Goal: Task Accomplishment & Management: Manage account settings

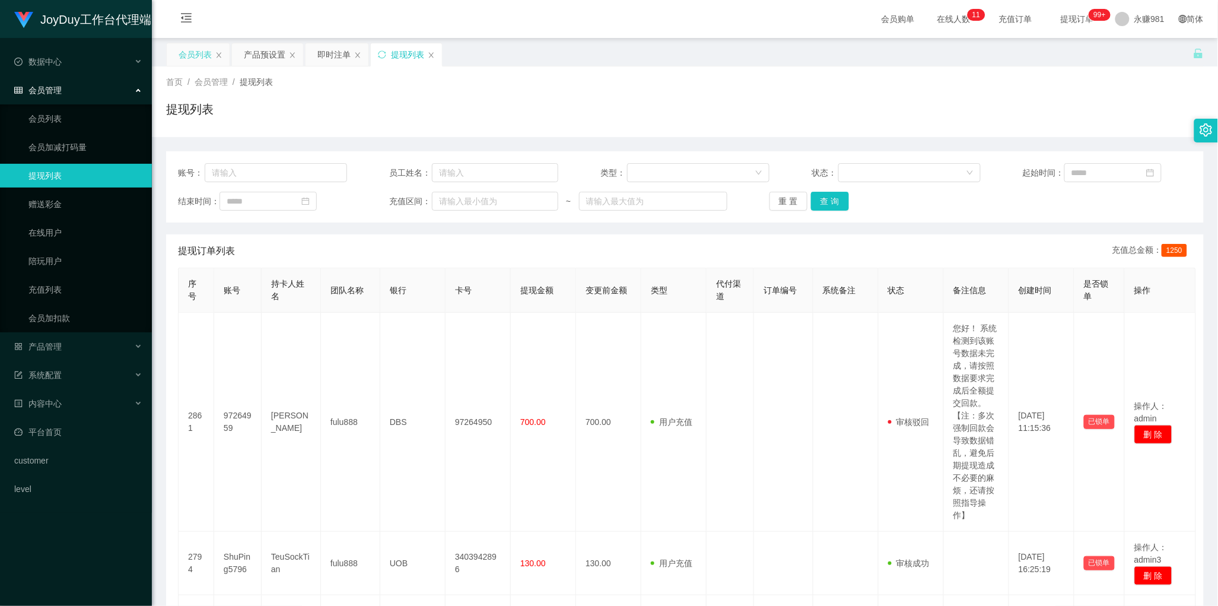
click at [179, 56] on div "会员列表" at bounding box center [195, 54] width 33 height 23
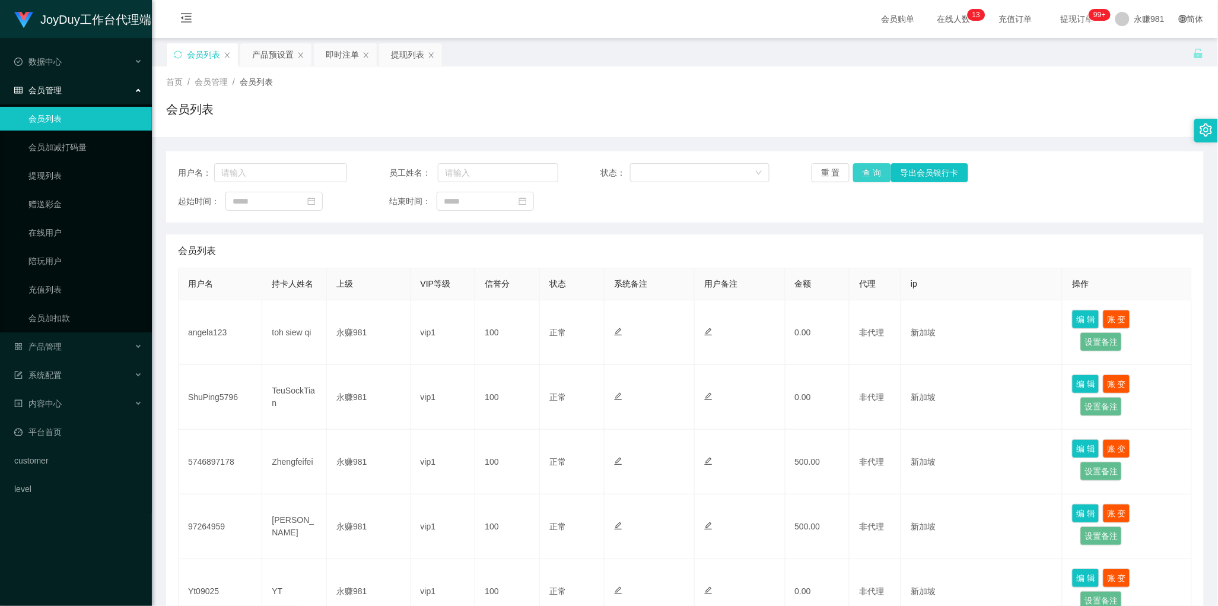
click at [875, 170] on button "查 询" at bounding box center [872, 172] width 38 height 19
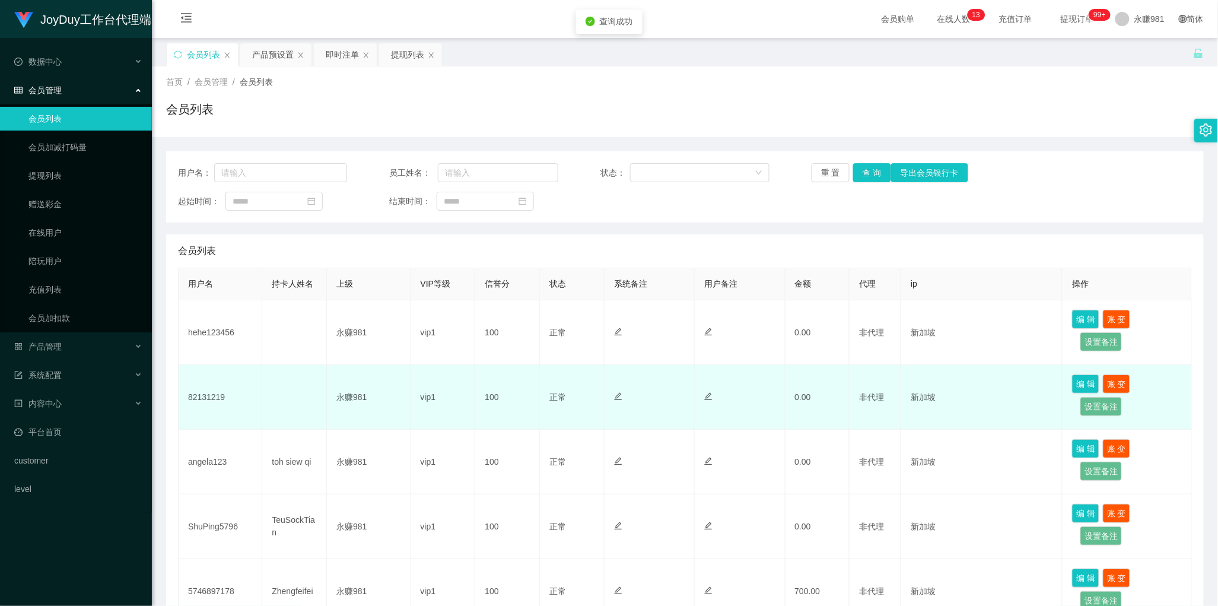
click at [212, 393] on td "82131219" at bounding box center [221, 397] width 84 height 65
copy td "82131219"
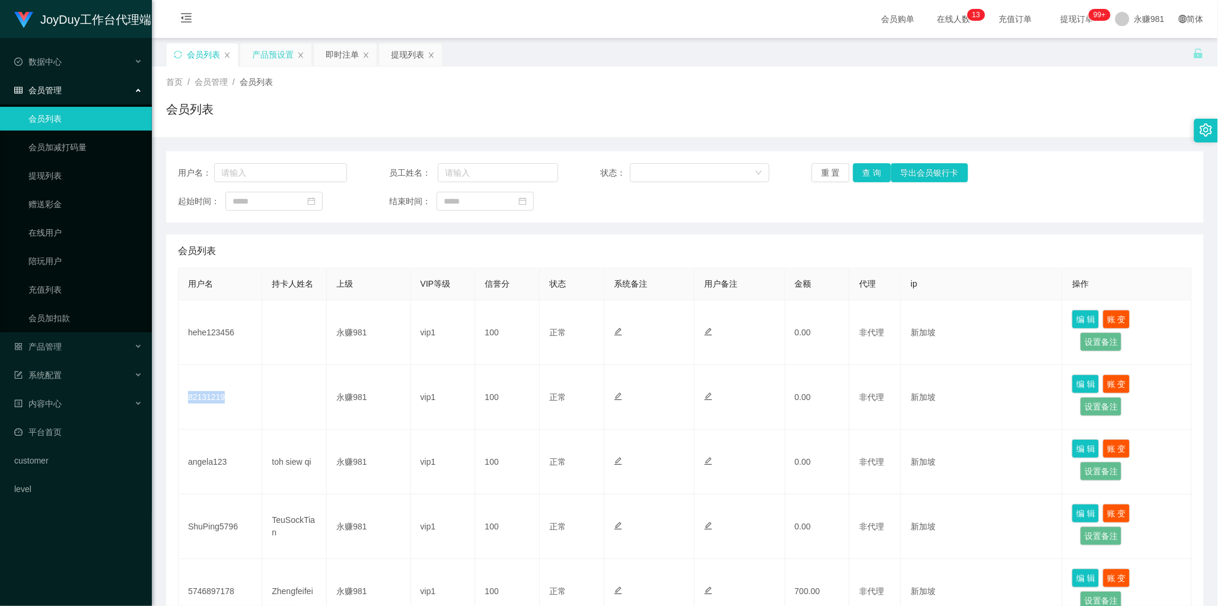
click at [276, 57] on div "产品预设置" at bounding box center [273, 54] width 42 height 23
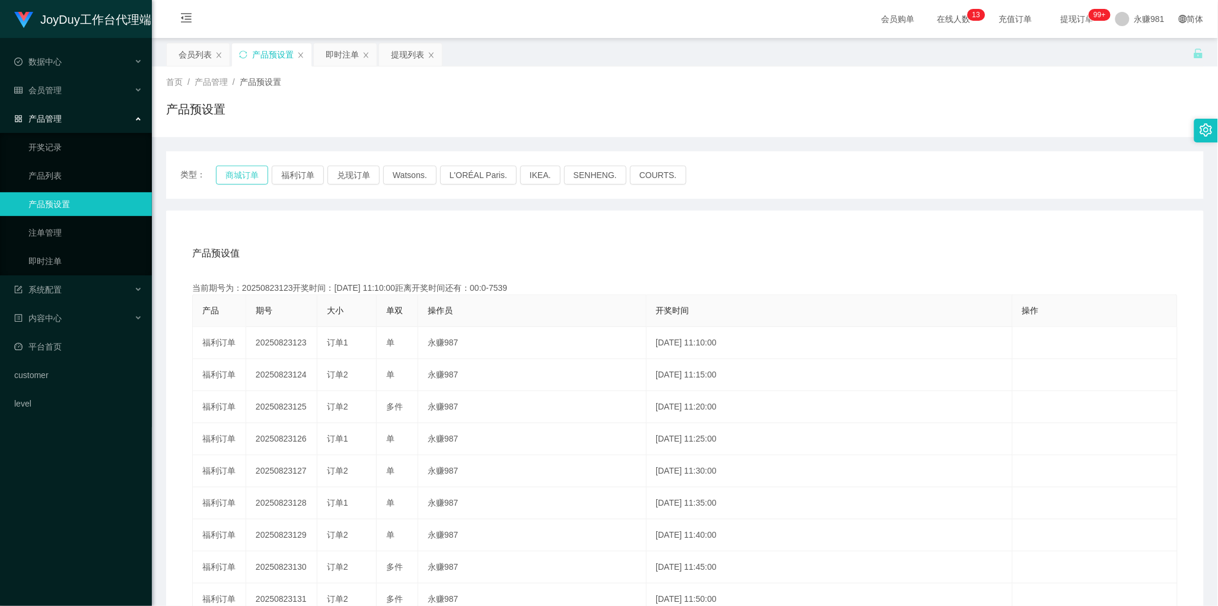
click at [252, 179] on button "商城订单" at bounding box center [242, 175] width 52 height 19
click at [339, 59] on div "即时注单" at bounding box center [342, 54] width 33 height 23
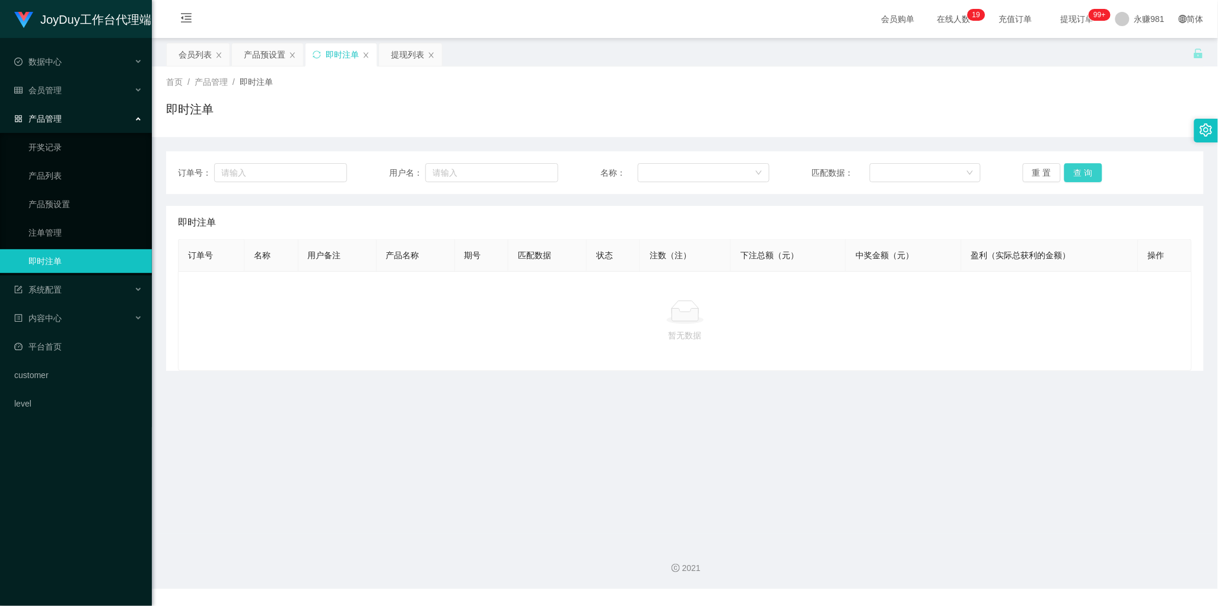
click at [1075, 173] on button "查 询" at bounding box center [1083, 172] width 38 height 19
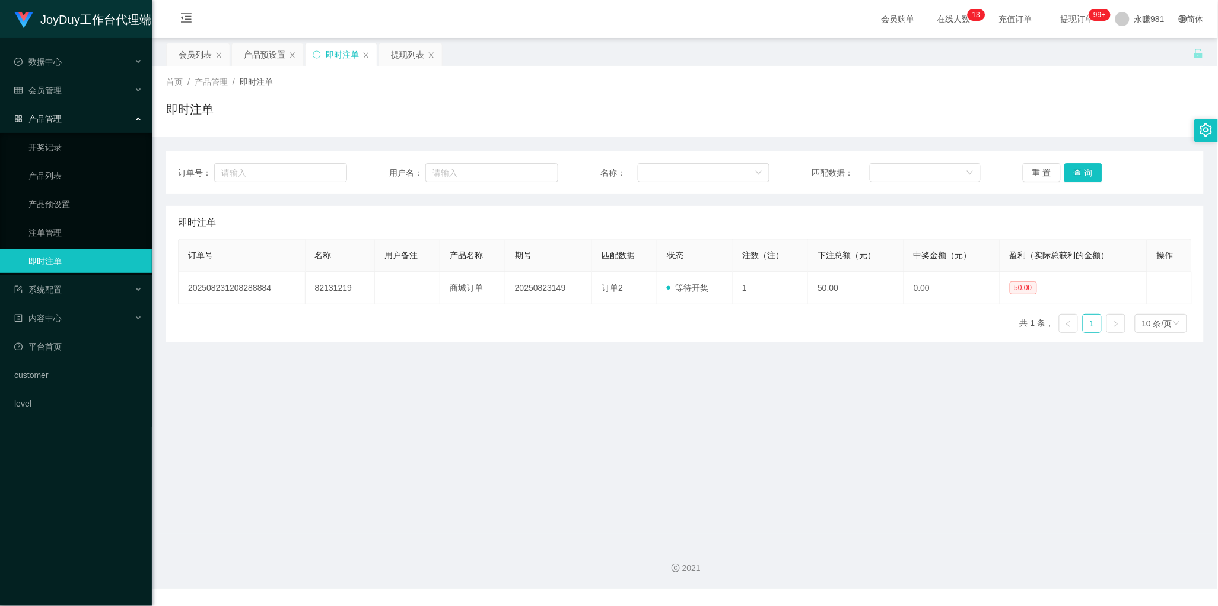
click at [657, 343] on main "关闭左侧 关闭右侧 关闭其它 刷新页面 会员列表 产品预设置 即时注单 提现列表 首页 / 产品管理 / 即时注单 / 即时注单 订单号： 用户名： 名称： …" at bounding box center [685, 285] width 1066 height 495
click at [678, 405] on main "关闭左侧 关闭右侧 关闭其它 刷新页面 会员列表 产品预设置 即时注单 提现列表 首页 / 产品管理 / 即时注单 / 即时注单 订单号： 用户名： 名称： …" at bounding box center [685, 285] width 1066 height 495
click at [1079, 177] on button "查 询" at bounding box center [1083, 172] width 38 height 19
click at [567, 346] on main "关闭左侧 关闭右侧 关闭其它 刷新页面 会员列表 产品预设置 即时注单 提现列表 首页 / 产品管理 / 即时注单 / 即时注单 订单号： 用户名： 名称： …" at bounding box center [685, 285] width 1066 height 495
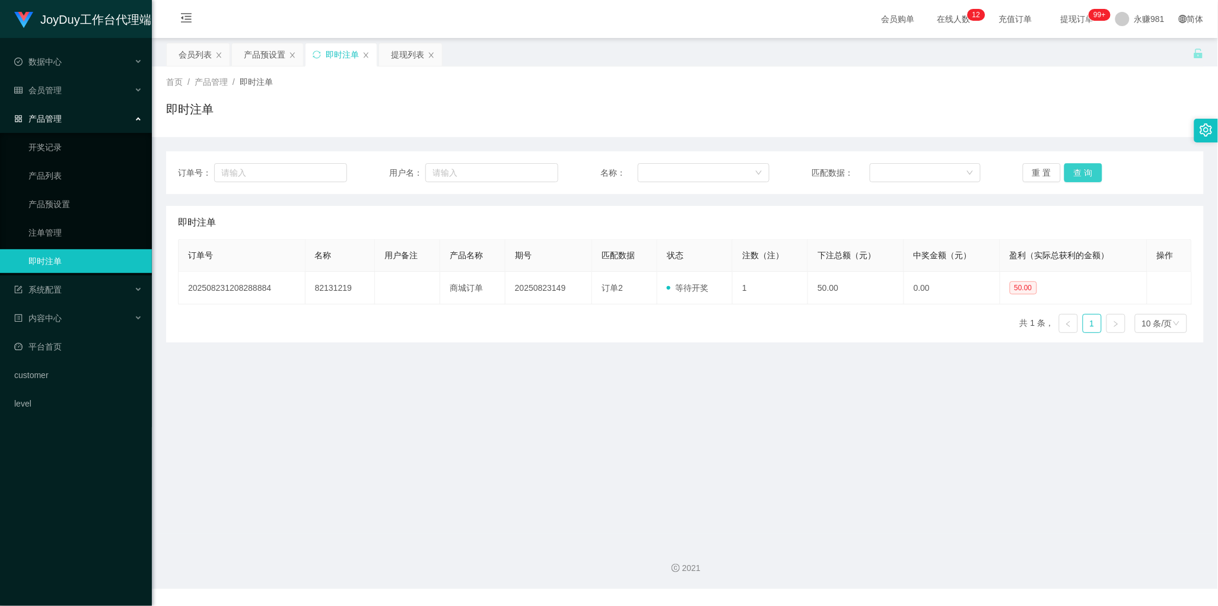
click at [1066, 167] on button "查 询" at bounding box center [1083, 172] width 38 height 19
click at [201, 49] on div "会员列表" at bounding box center [195, 54] width 33 height 23
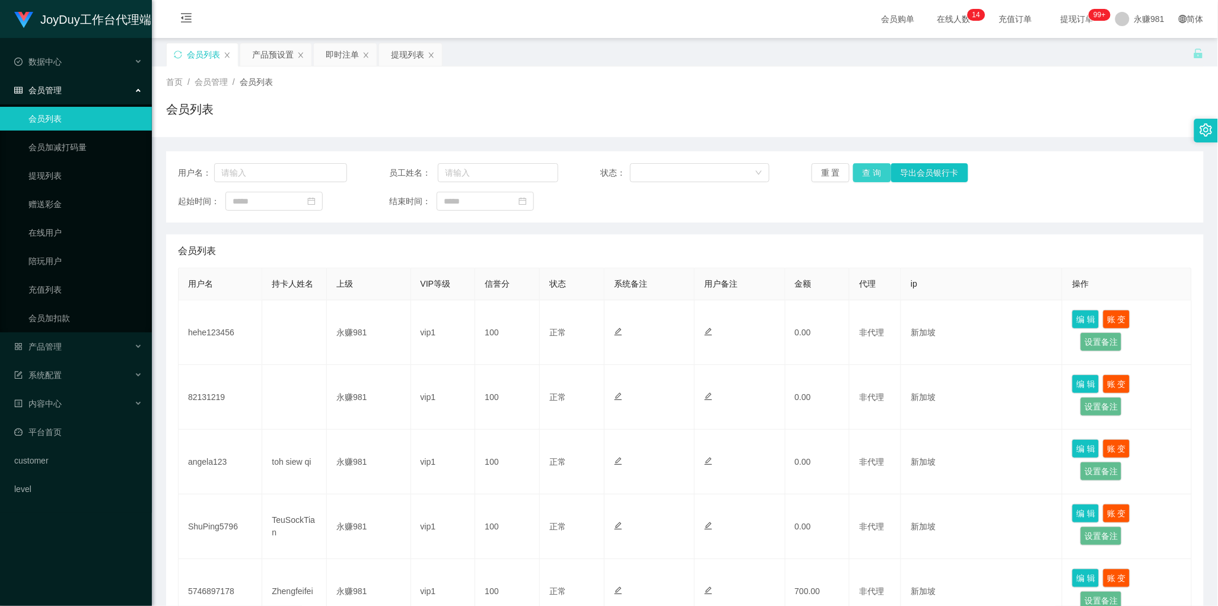
click at [872, 175] on button "查 询" at bounding box center [872, 172] width 38 height 19
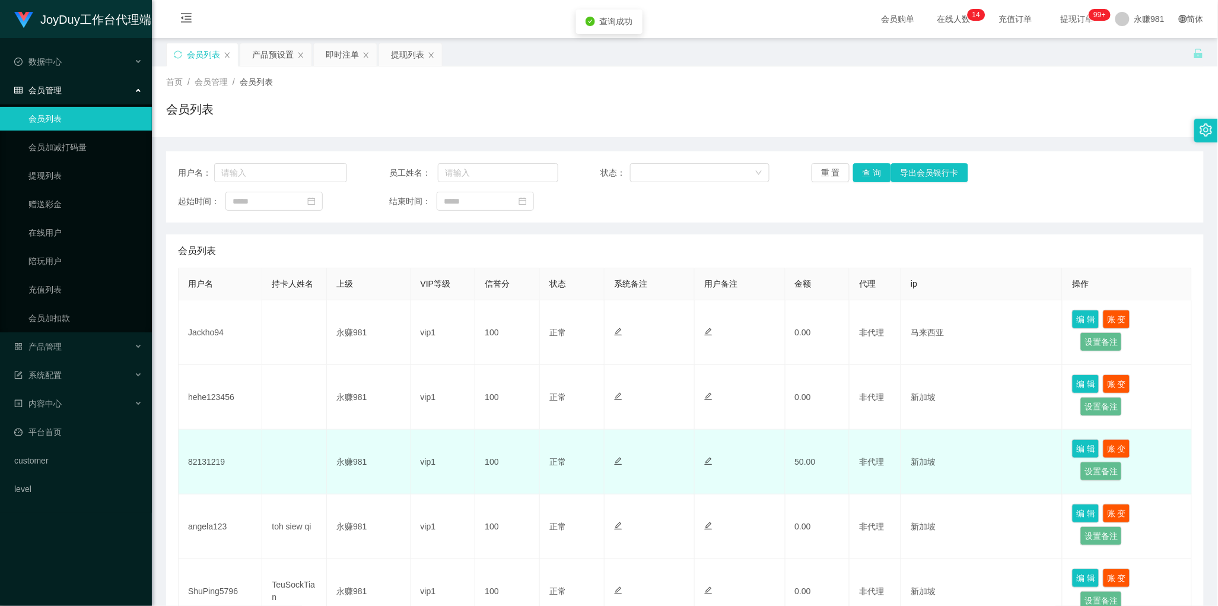
click at [205, 458] on td "82131219" at bounding box center [221, 462] width 84 height 65
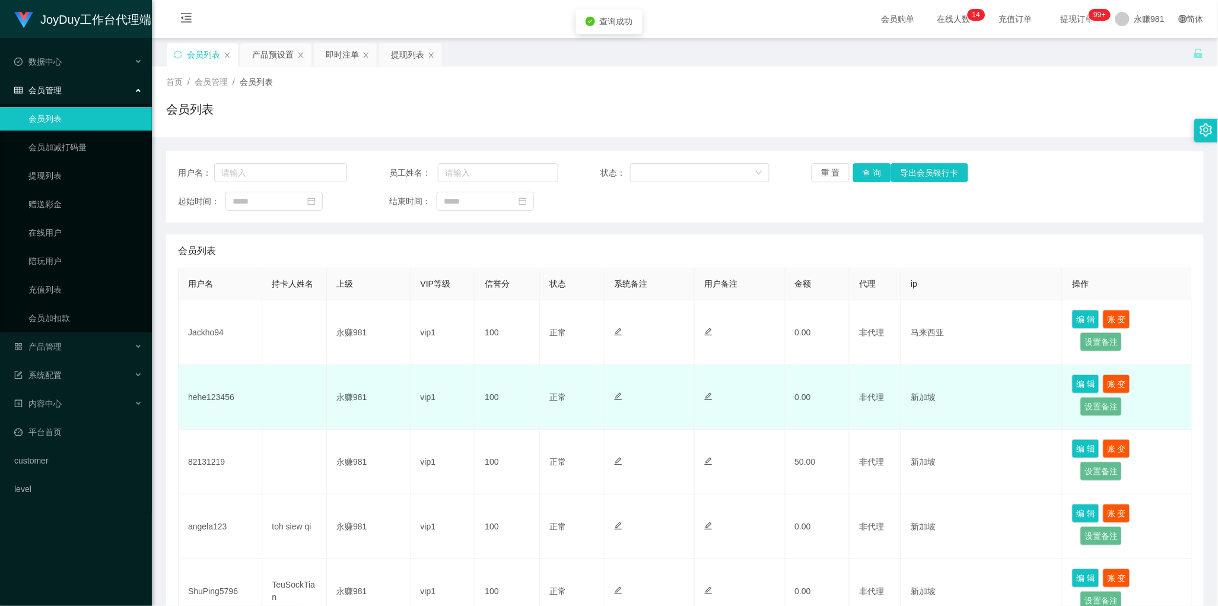
click at [211, 401] on td "hehe123456" at bounding box center [221, 397] width 84 height 65
copy td "hehe123456"
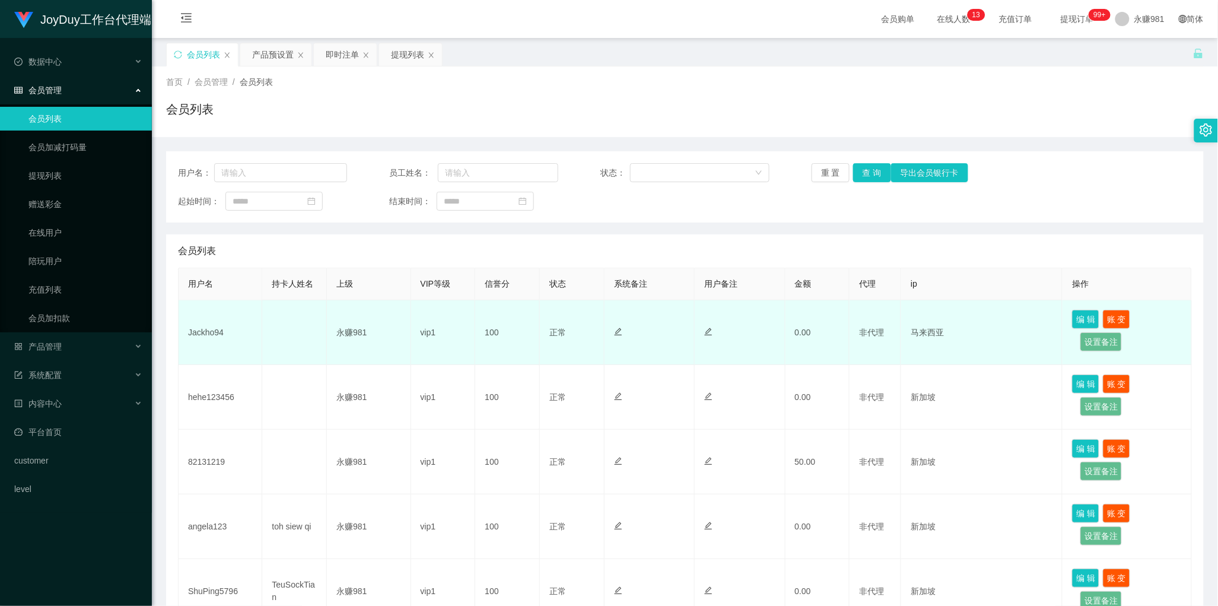
click at [211, 334] on td "Jackho94" at bounding box center [221, 332] width 84 height 65
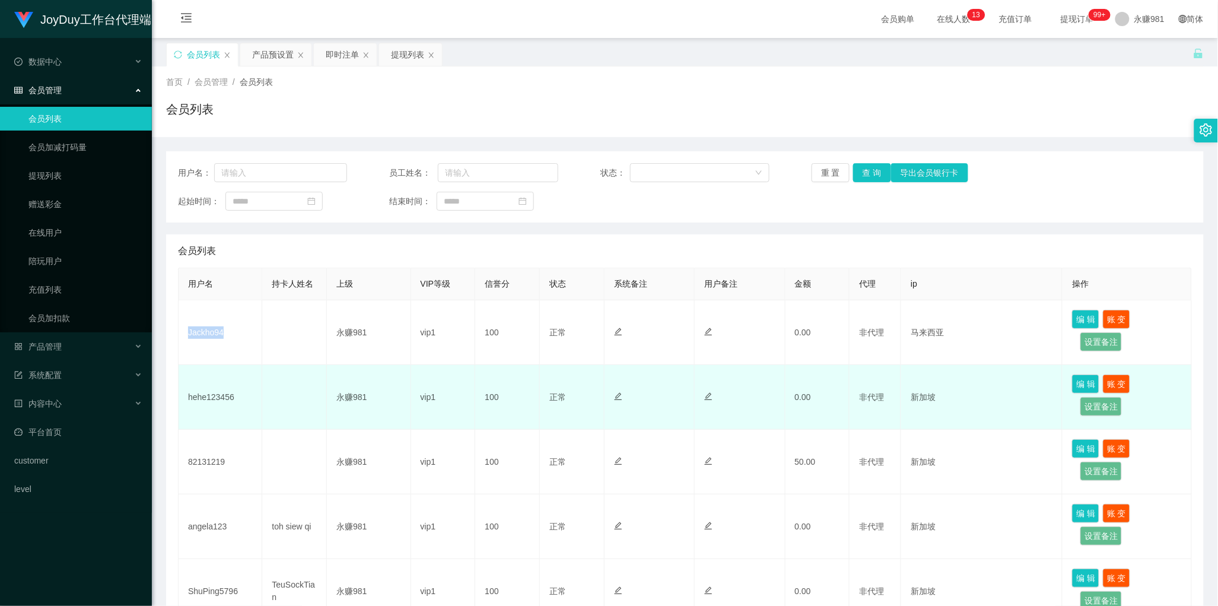
copy td "Jackho94"
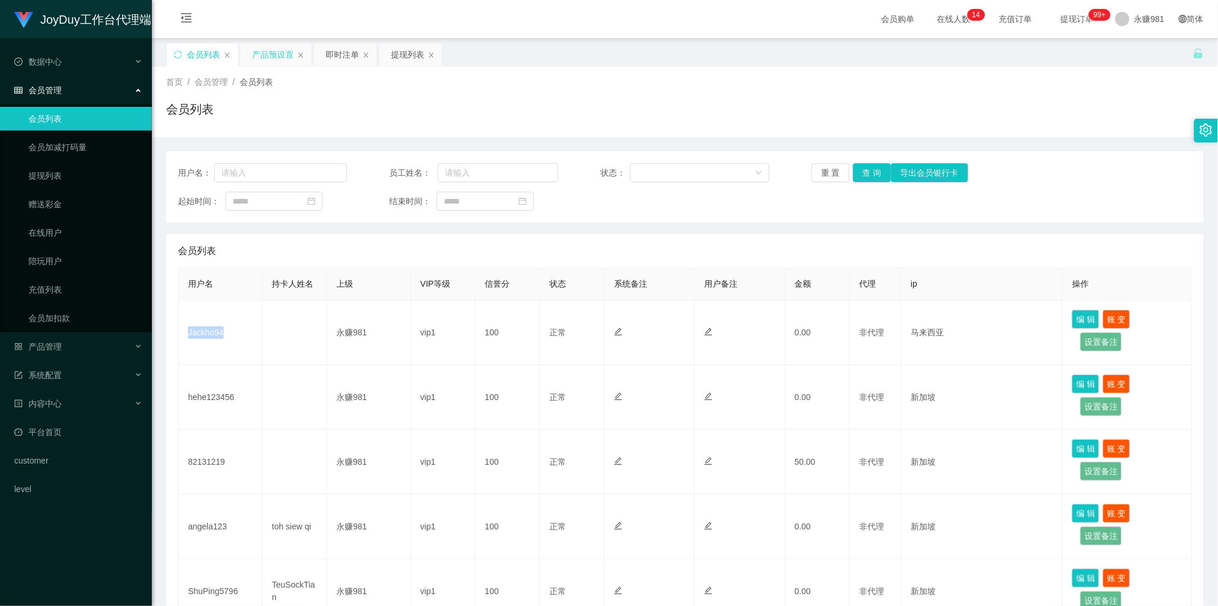
click at [271, 60] on div "产品预设置" at bounding box center [273, 54] width 42 height 23
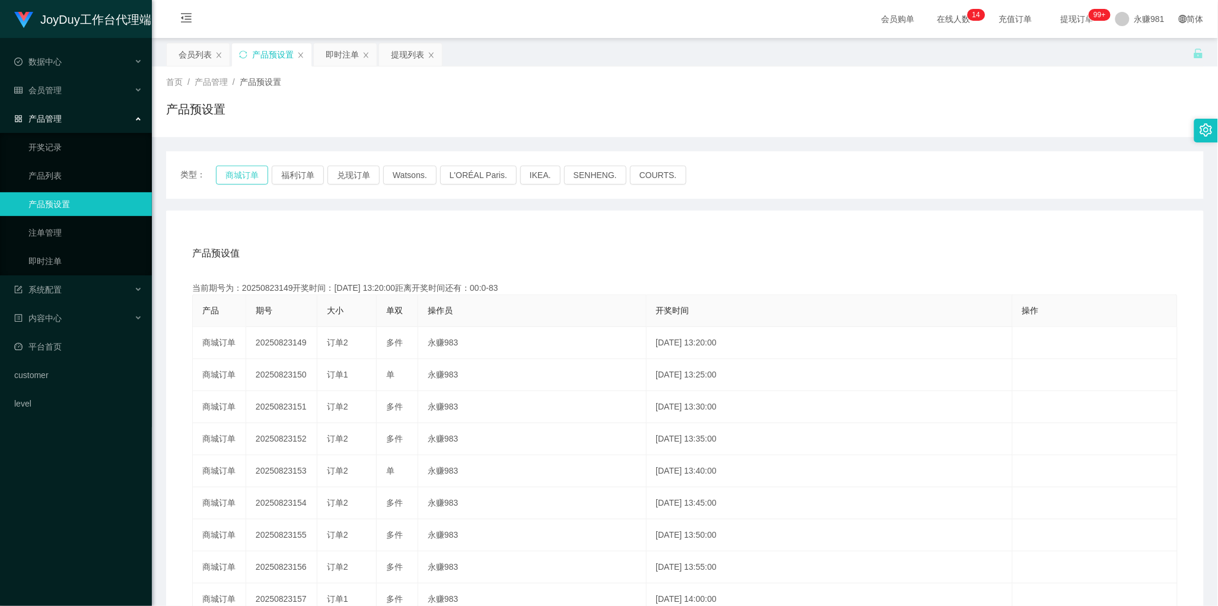
click at [253, 171] on button "商城订单" at bounding box center [242, 175] width 52 height 19
type button "k3wph"
click at [333, 57] on div "即时注单" at bounding box center [342, 54] width 33 height 23
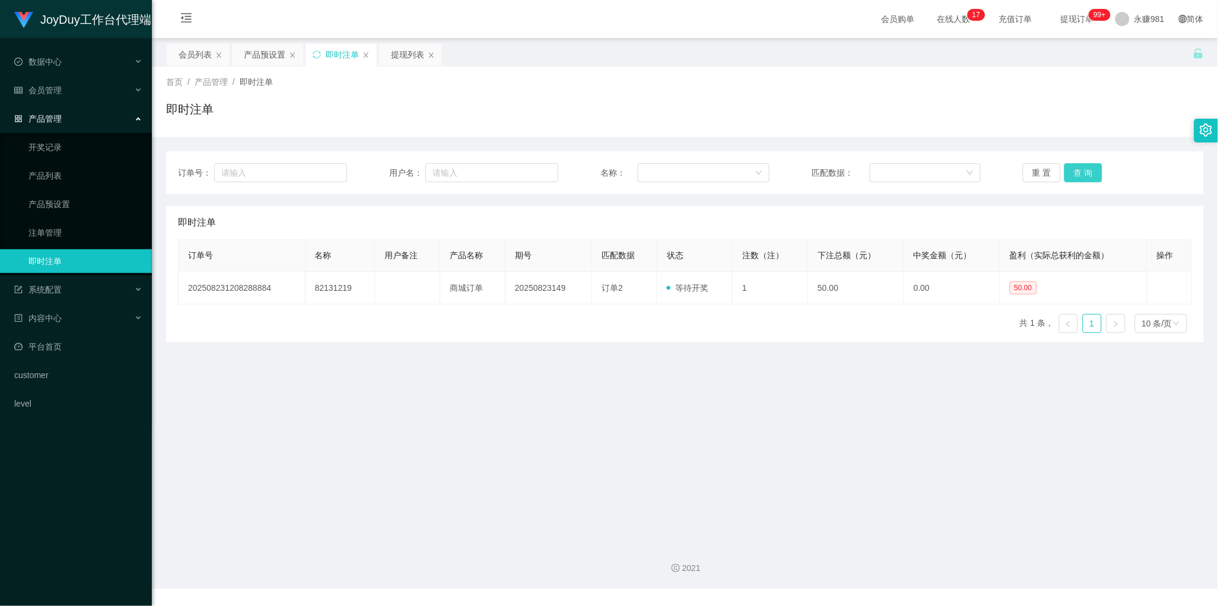
click at [1072, 169] on button "查 询" at bounding box center [1083, 172] width 38 height 19
drag, startPoint x: 630, startPoint y: 387, endPoint x: 733, endPoint y: 366, distance: 104.7
click at [630, 387] on main "关闭左侧 关闭右侧 关闭其它 刷新页面 会员列表 产品预设置 即时注单 提现列表 首页 / 产品管理 / 即时注单 / 即时注单 订单号： 用户名： 名称： …" at bounding box center [685, 285] width 1066 height 495
click at [1073, 179] on button "查 询" at bounding box center [1083, 172] width 38 height 19
click at [403, 360] on main "关闭左侧 关闭右侧 关闭其它 刷新页面 会员列表 产品预设置 即时注单 提现列表 首页 / 产品管理 / 即时注单 / 即时注单 订单号： 用户名： 名称： …" at bounding box center [685, 285] width 1066 height 495
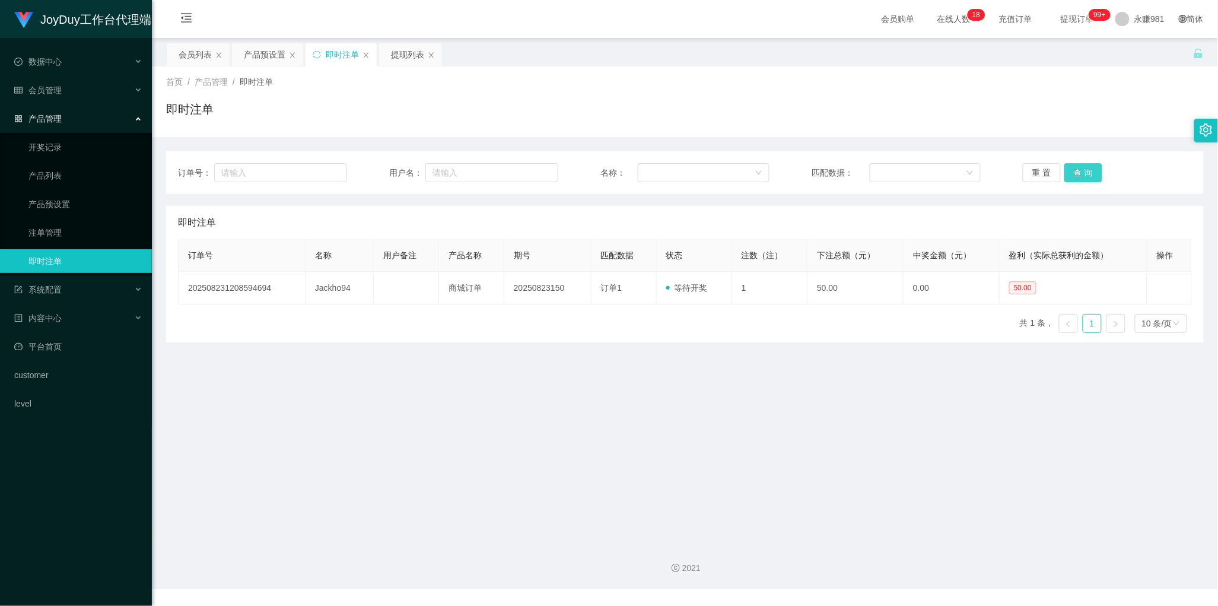
click at [1092, 172] on button "查 询" at bounding box center [1083, 172] width 38 height 19
click at [188, 48] on div "会员列表" at bounding box center [195, 54] width 33 height 23
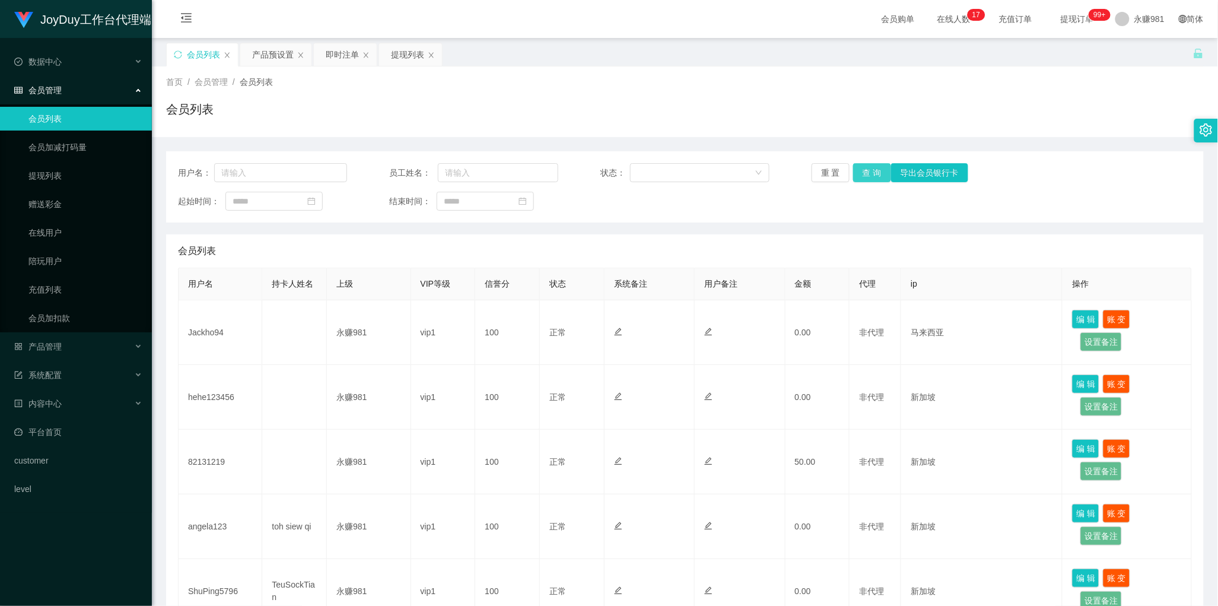
click at [884, 168] on button "查 询" at bounding box center [872, 172] width 38 height 19
click at [560, 251] on div "会员列表" at bounding box center [685, 250] width 1014 height 33
click at [333, 58] on div "即时注单" at bounding box center [342, 54] width 33 height 23
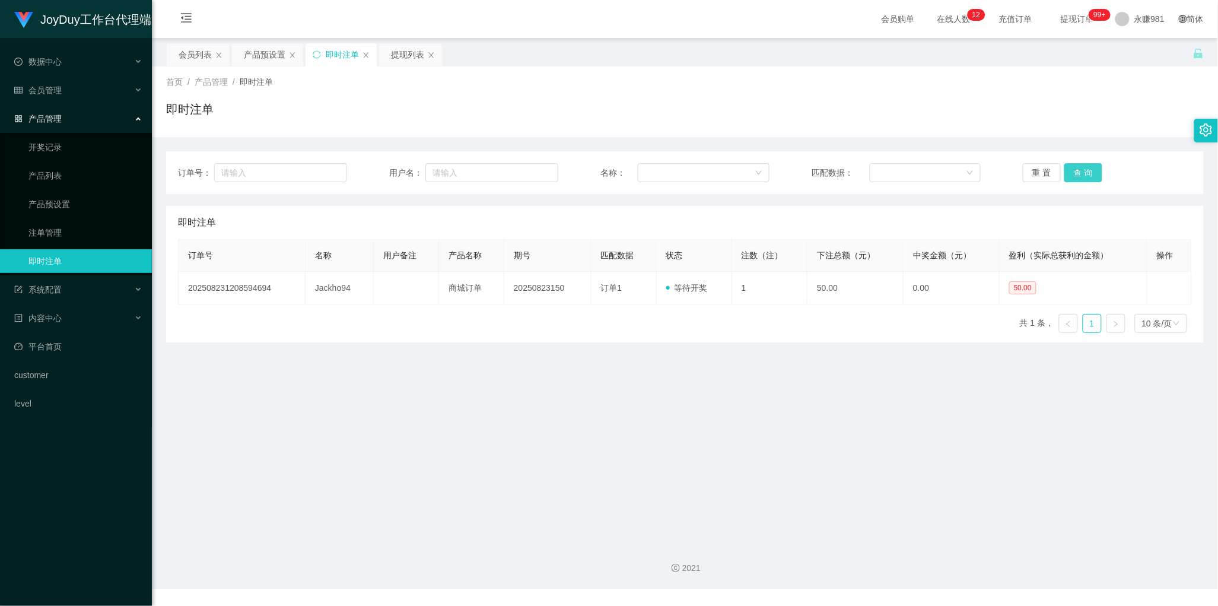
click at [1068, 174] on button "查 询" at bounding box center [1083, 172] width 38 height 19
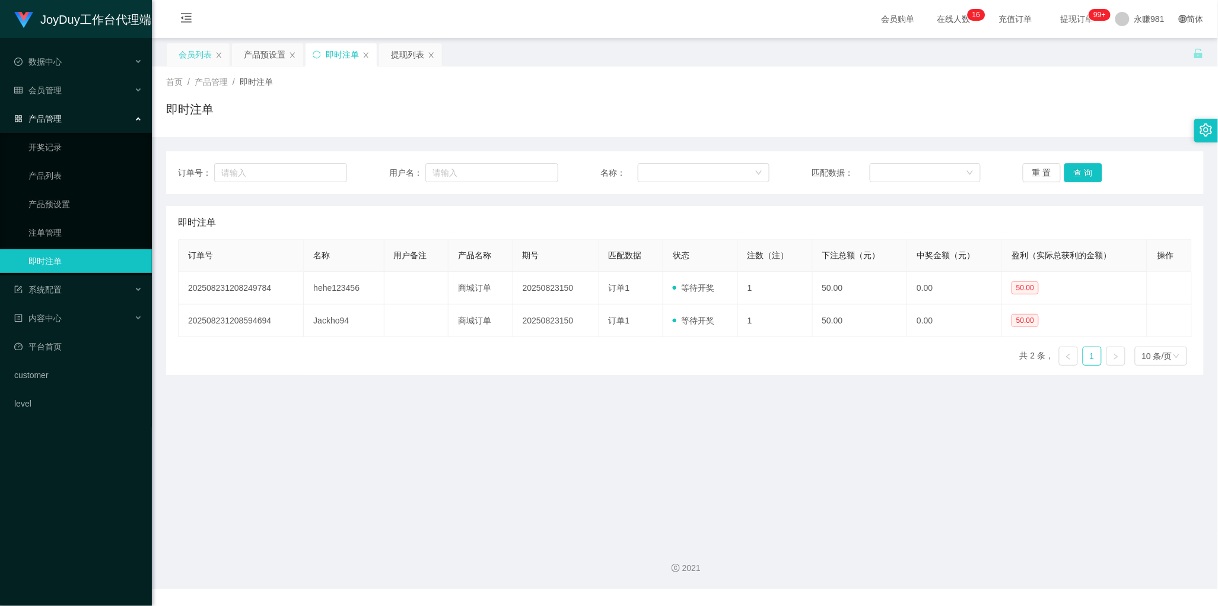
drag, startPoint x: 177, startPoint y: 49, endPoint x: 196, endPoint y: 56, distance: 20.5
click at [177, 49] on div "会员列表" at bounding box center [198, 54] width 63 height 23
click at [196, 56] on div "会员列表" at bounding box center [195, 54] width 33 height 23
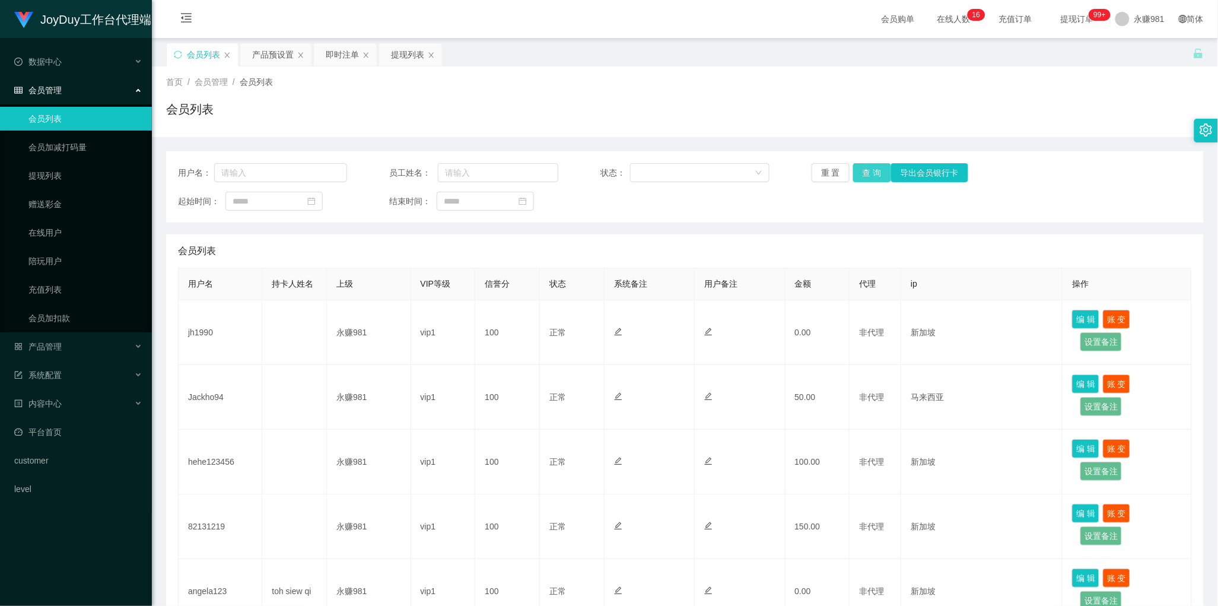
click at [867, 173] on button "查 询" at bounding box center [872, 172] width 38 height 19
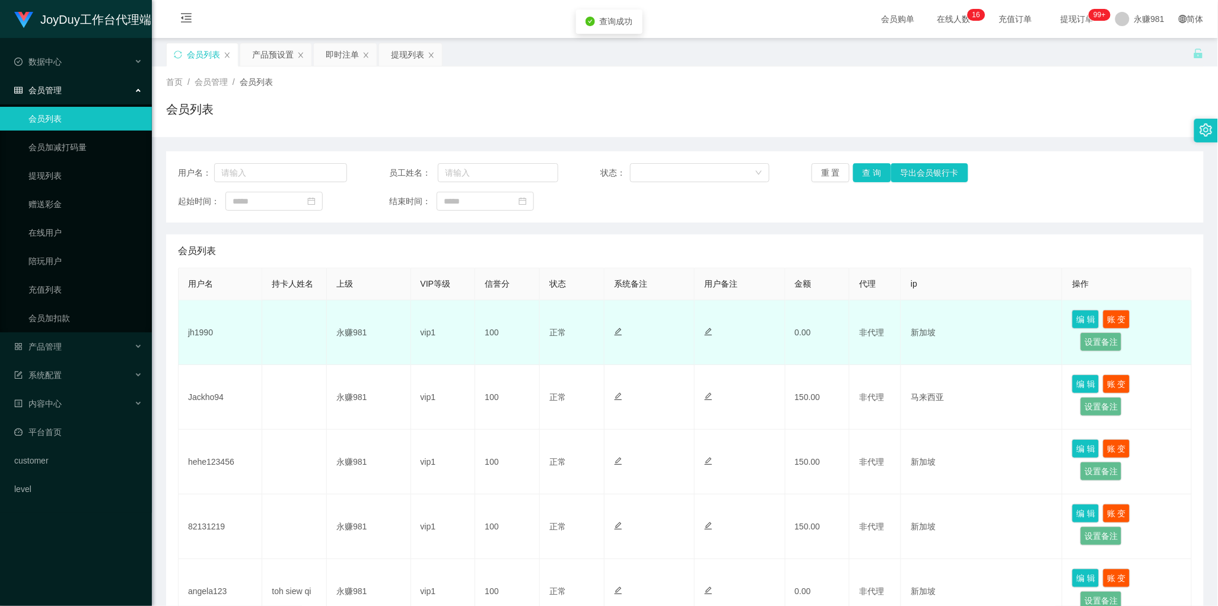
click at [208, 333] on td "jh1990" at bounding box center [221, 332] width 84 height 65
copy td "jh1990"
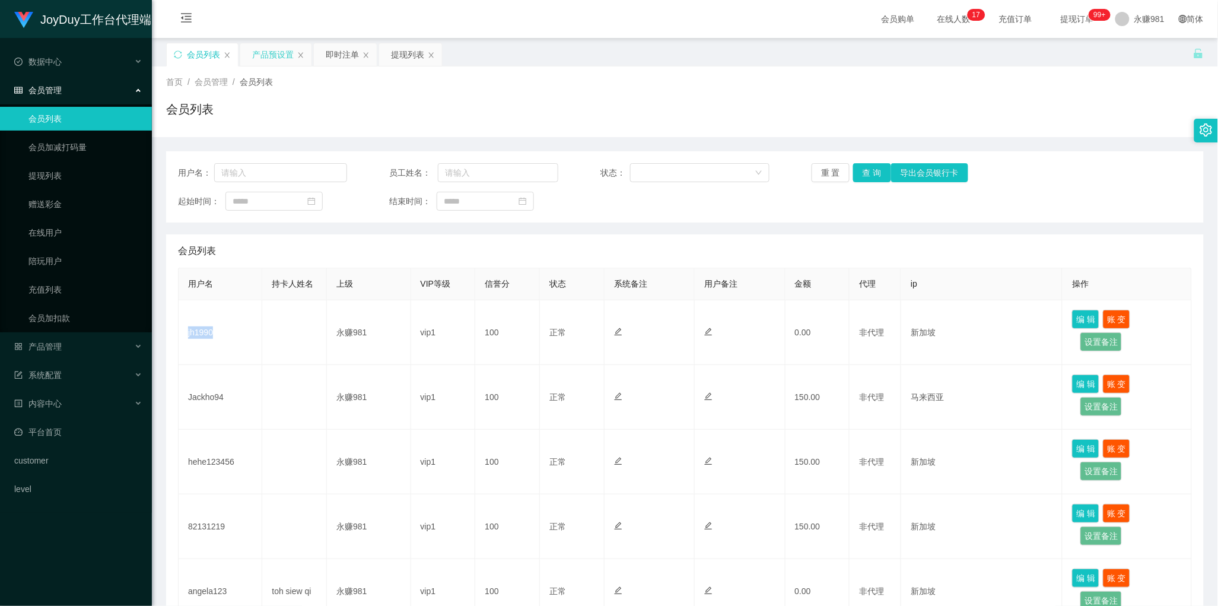
click at [269, 58] on div "产品预设置" at bounding box center [273, 54] width 42 height 23
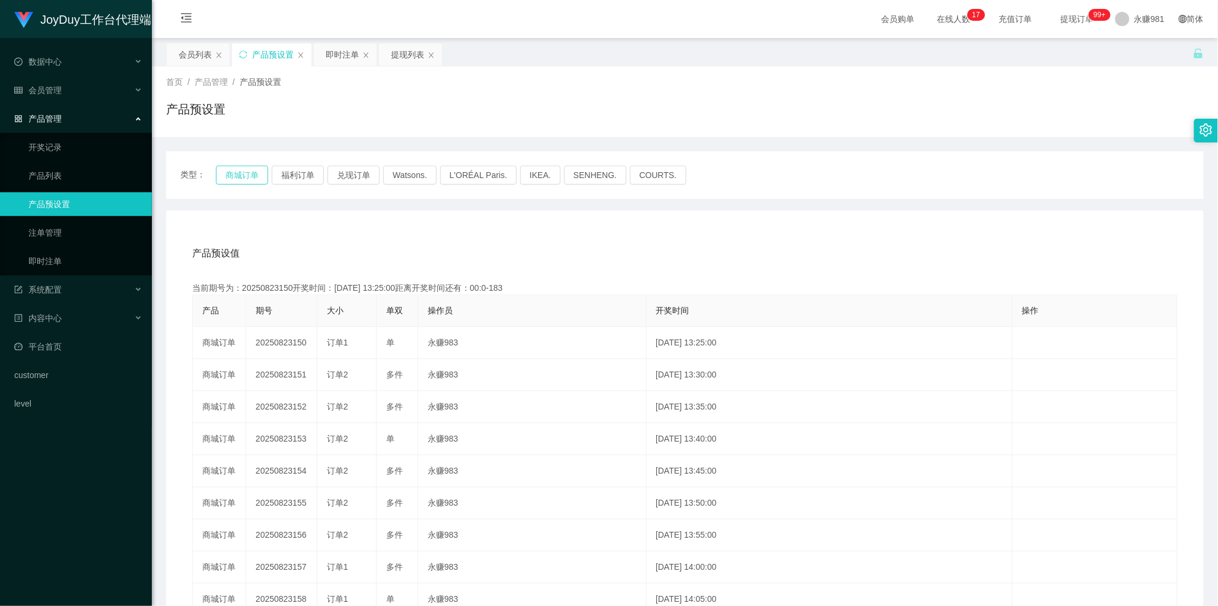
click at [221, 170] on button "商城订单" at bounding box center [242, 175] width 52 height 19
click at [247, 171] on button "商城订单" at bounding box center [242, 175] width 52 height 19
click at [366, 223] on div "产品预设值 添加期号 当前期号为：20250823151开奖时间：[DATE] 13:30:00距离开奖时间还有：00:0-44 产品 期号 大小 单双 操作…" at bounding box center [685, 455] width 1038 height 489
click at [193, 55] on div "会员列表" at bounding box center [195, 54] width 33 height 23
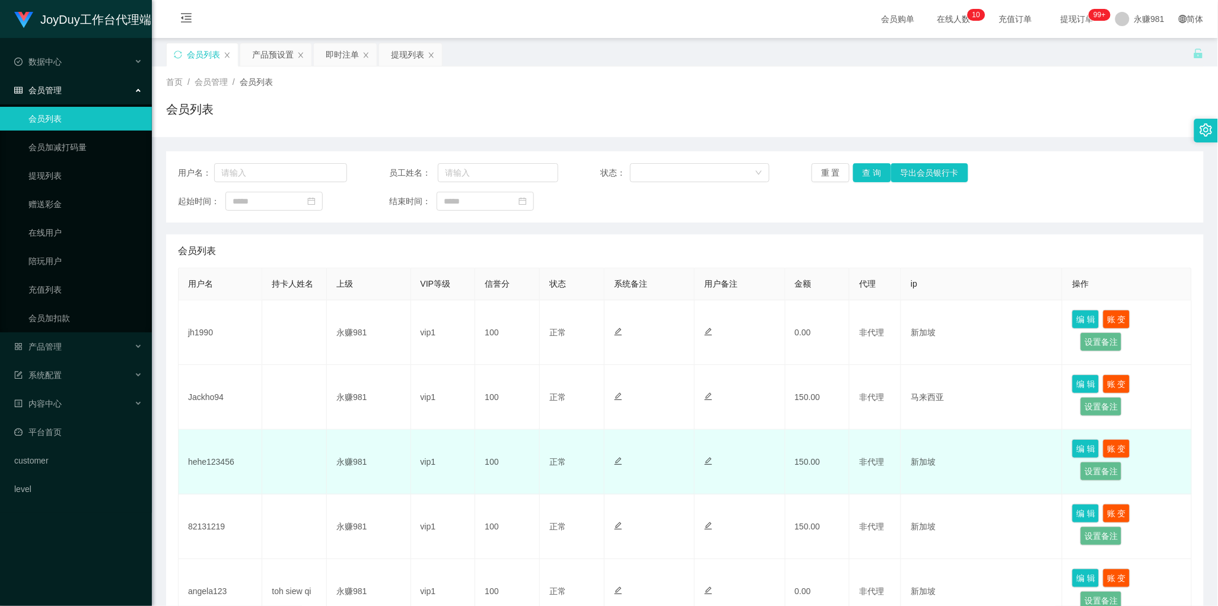
click at [214, 457] on td "hehe123456" at bounding box center [221, 462] width 84 height 65
copy td "hehe123456"
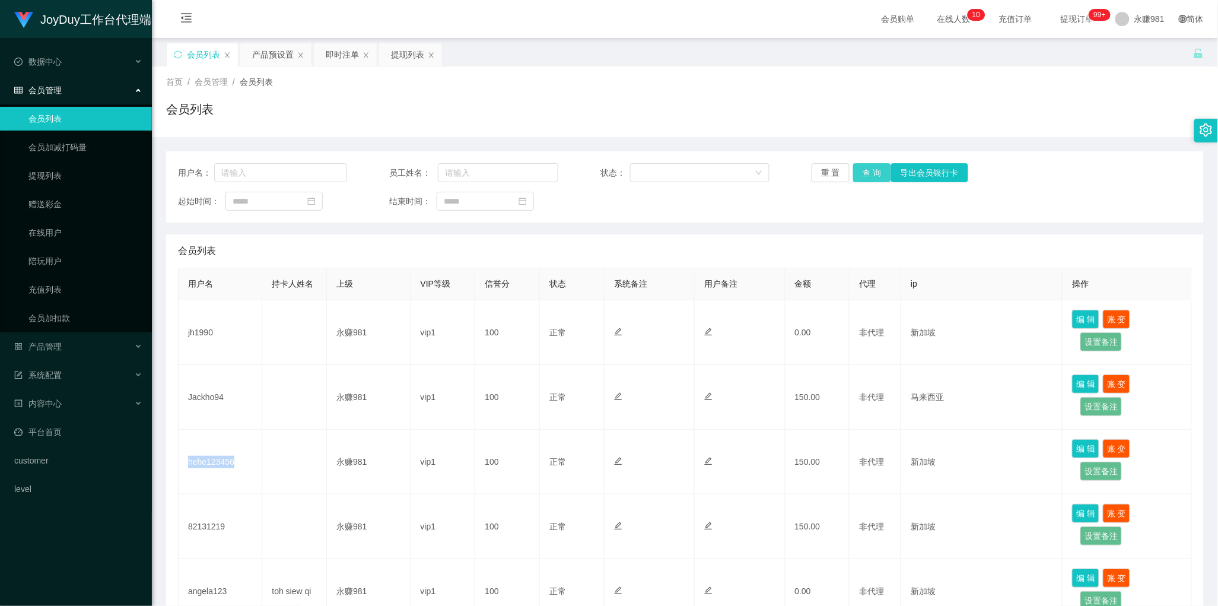
click at [876, 177] on button "查 询" at bounding box center [872, 172] width 38 height 19
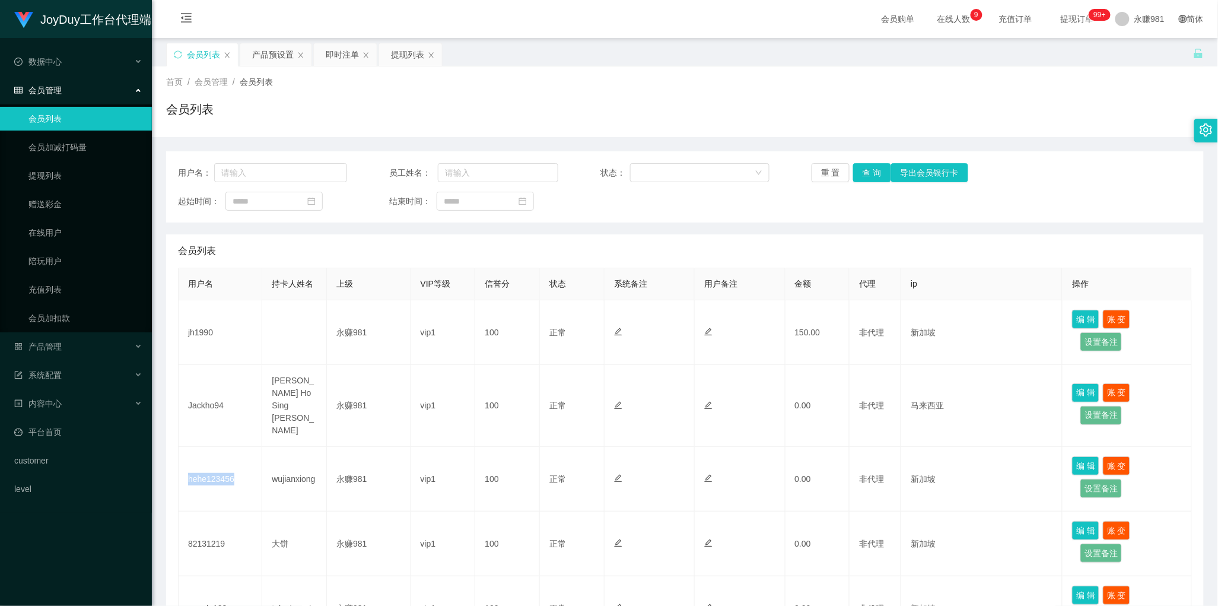
drag, startPoint x: 641, startPoint y: 234, endPoint x: 633, endPoint y: 227, distance: 11.3
click at [641, 234] on div "会员列表" at bounding box center [685, 250] width 1014 height 33
click at [398, 53] on div "提现列表" at bounding box center [407, 54] width 33 height 23
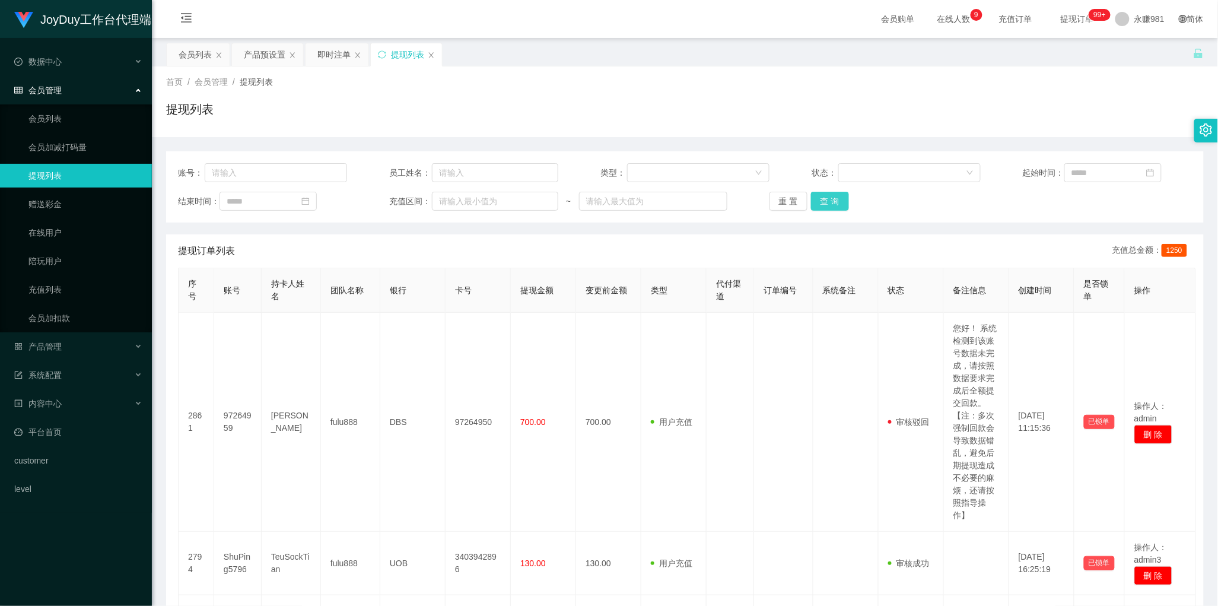
click at [834, 201] on button "查 询" at bounding box center [830, 201] width 38 height 19
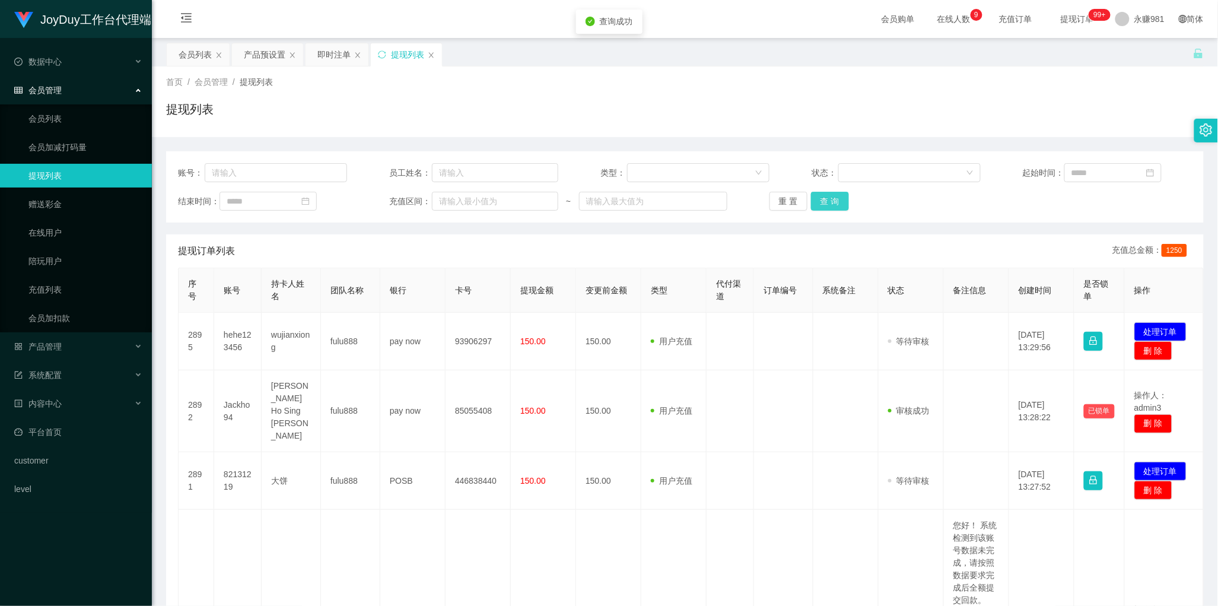
click at [834, 201] on button "查 询" at bounding box center [830, 201] width 38 height 19
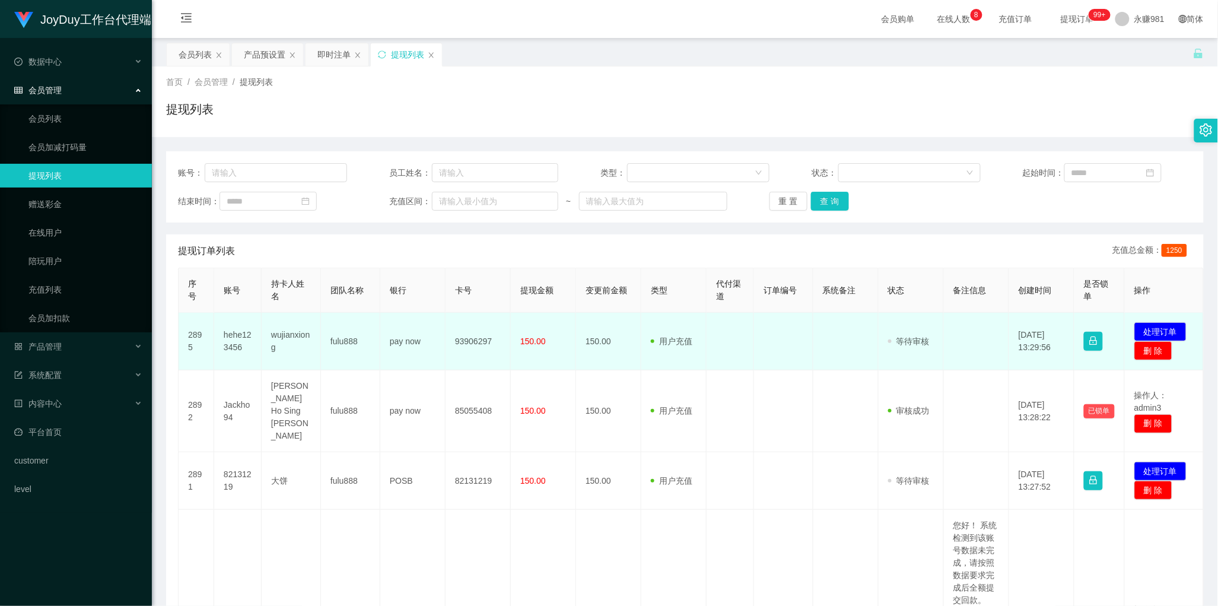
click at [241, 340] on td "hehe123456" at bounding box center [237, 342] width 47 height 58
copy td "hehe123456"
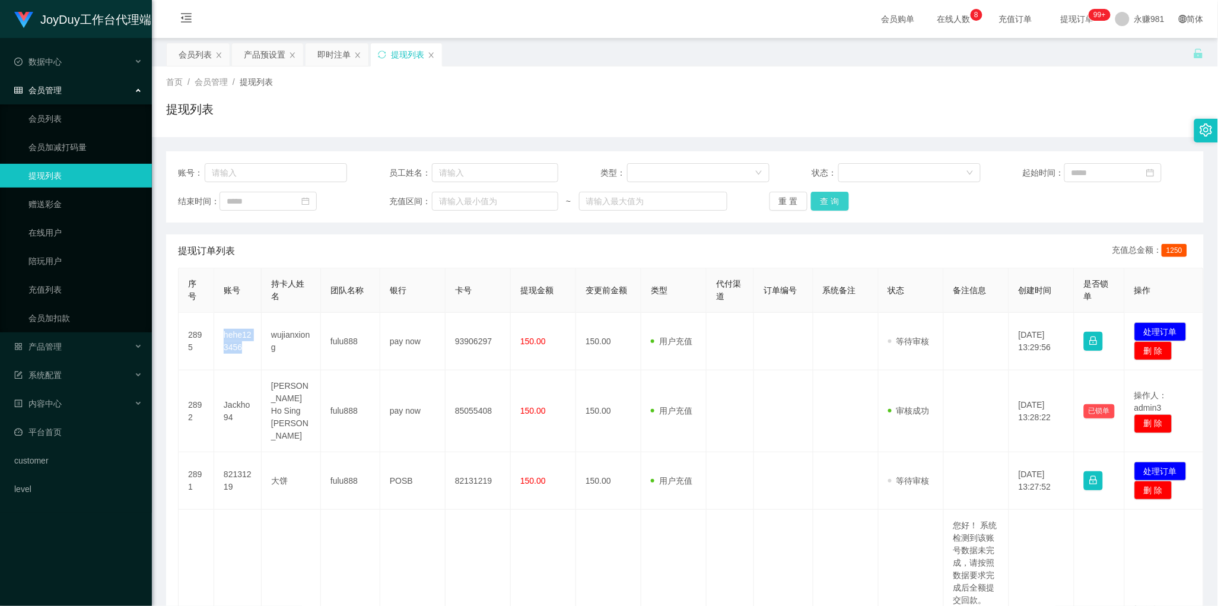
click at [826, 202] on button "查 询" at bounding box center [830, 201] width 38 height 19
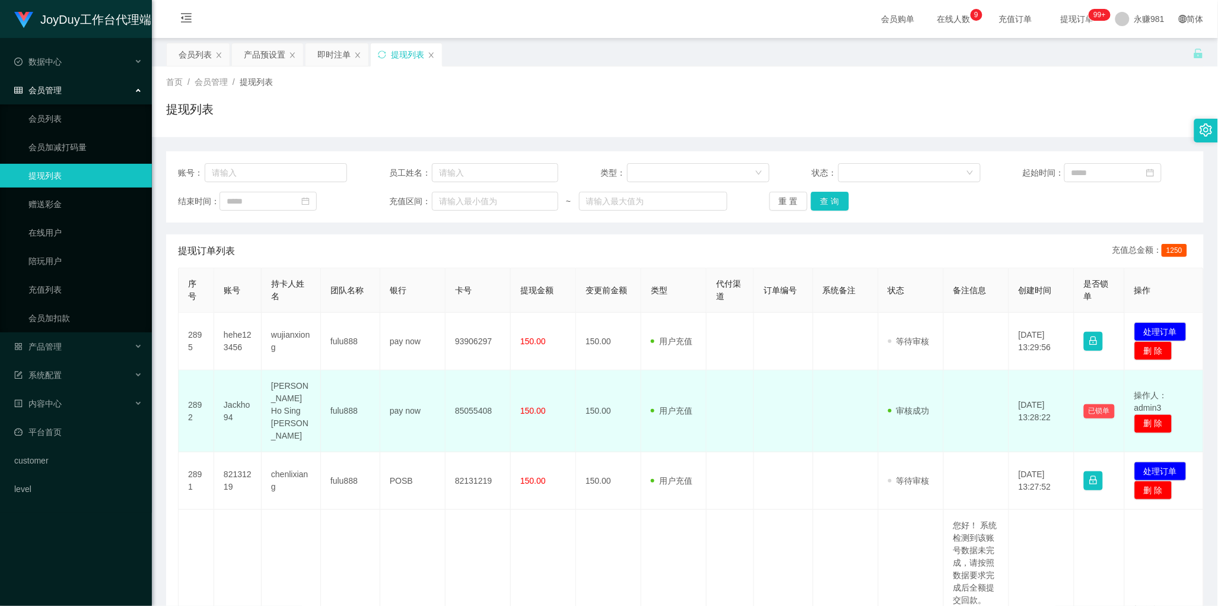
click at [239, 402] on td "Jackho94" at bounding box center [237, 411] width 47 height 82
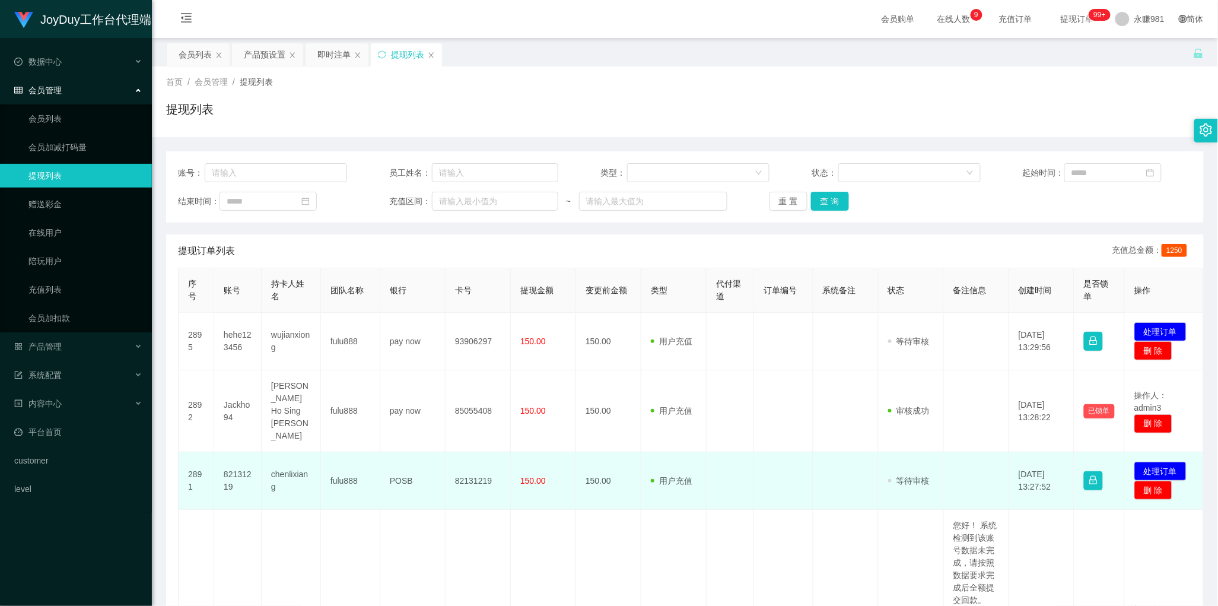
click at [244, 460] on td "82131219" at bounding box center [237, 481] width 47 height 58
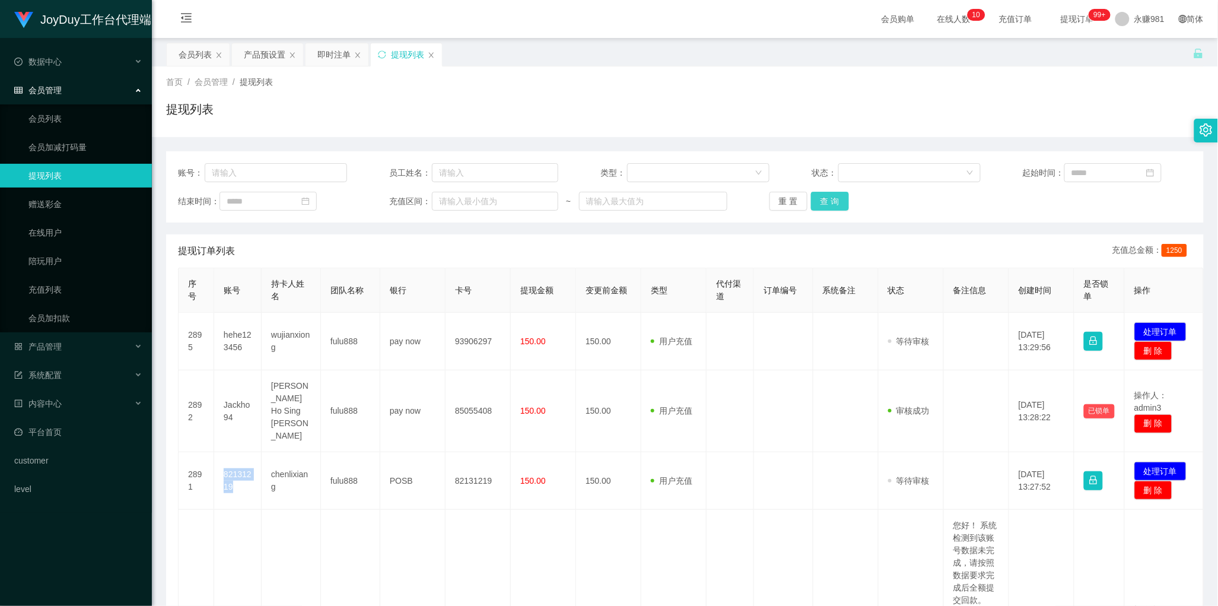
click at [834, 202] on button "查 询" at bounding box center [830, 201] width 38 height 19
click at [834, 196] on button "查 询" at bounding box center [830, 201] width 38 height 19
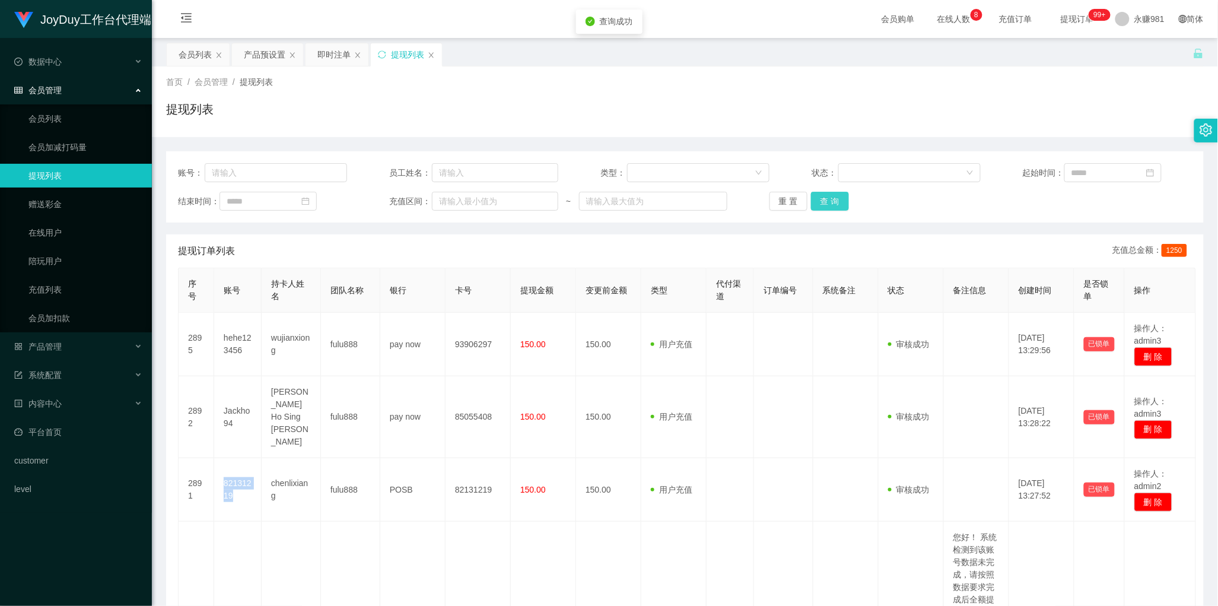
click at [834, 196] on button "查 询" at bounding box center [830, 201] width 38 height 19
click at [197, 63] on div "会员列表" at bounding box center [195, 54] width 33 height 23
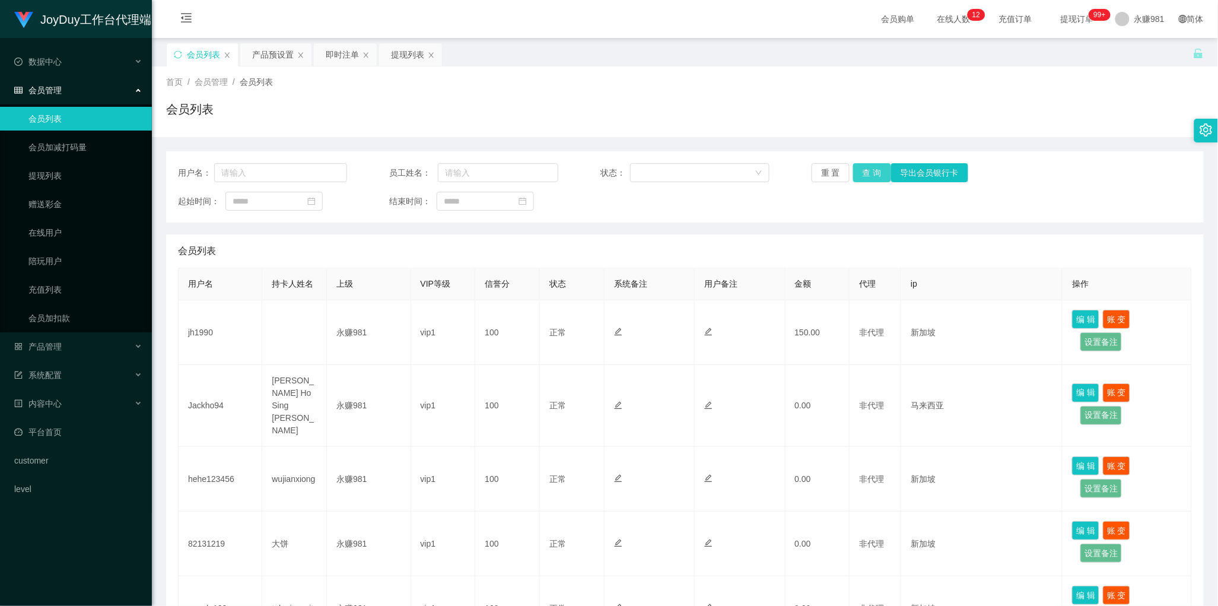
click at [868, 166] on button "查 询" at bounding box center [872, 172] width 38 height 19
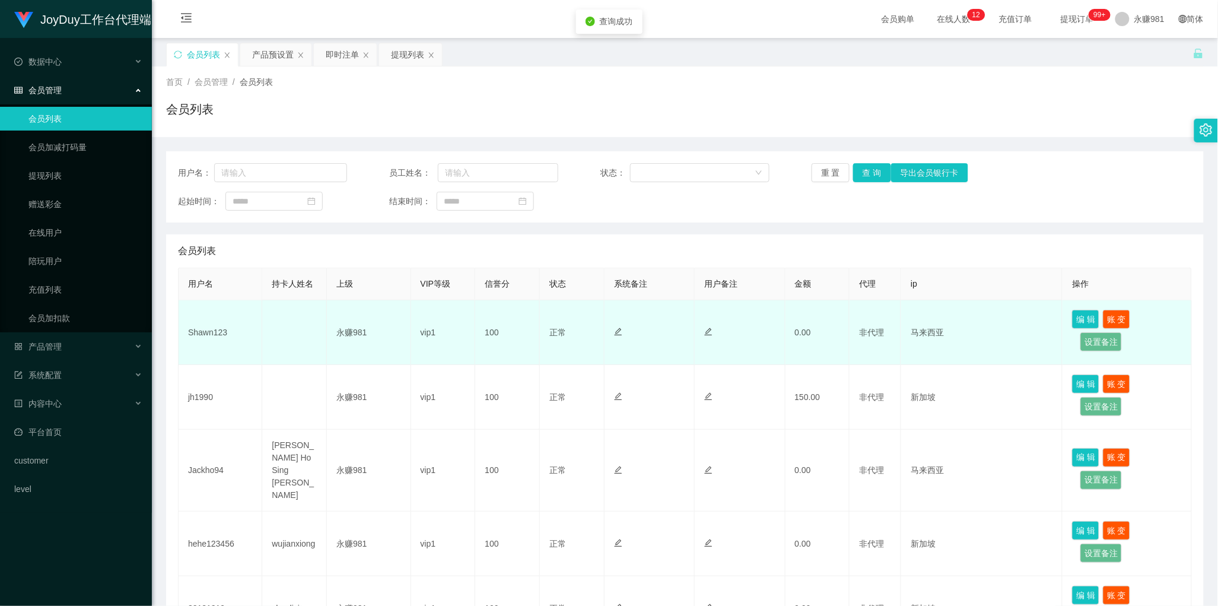
click at [202, 331] on td "Shawn123" at bounding box center [221, 332] width 84 height 65
copy td "Shawn123"
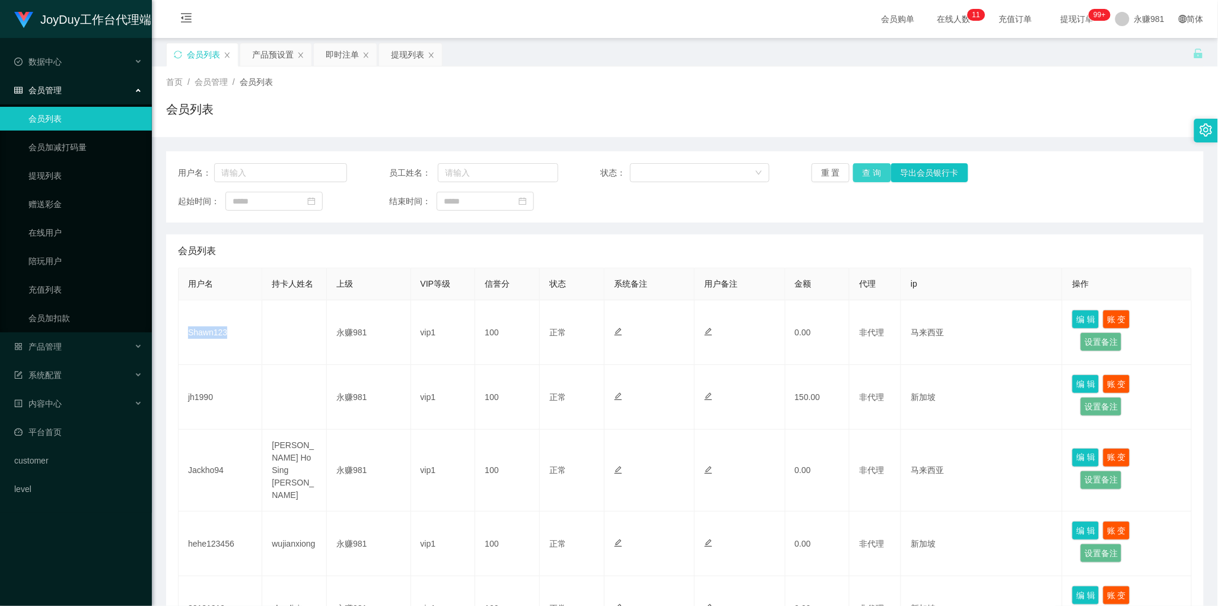
click at [875, 167] on button "查 询" at bounding box center [872, 172] width 38 height 19
click at [398, 59] on div "提现列表" at bounding box center [407, 54] width 33 height 23
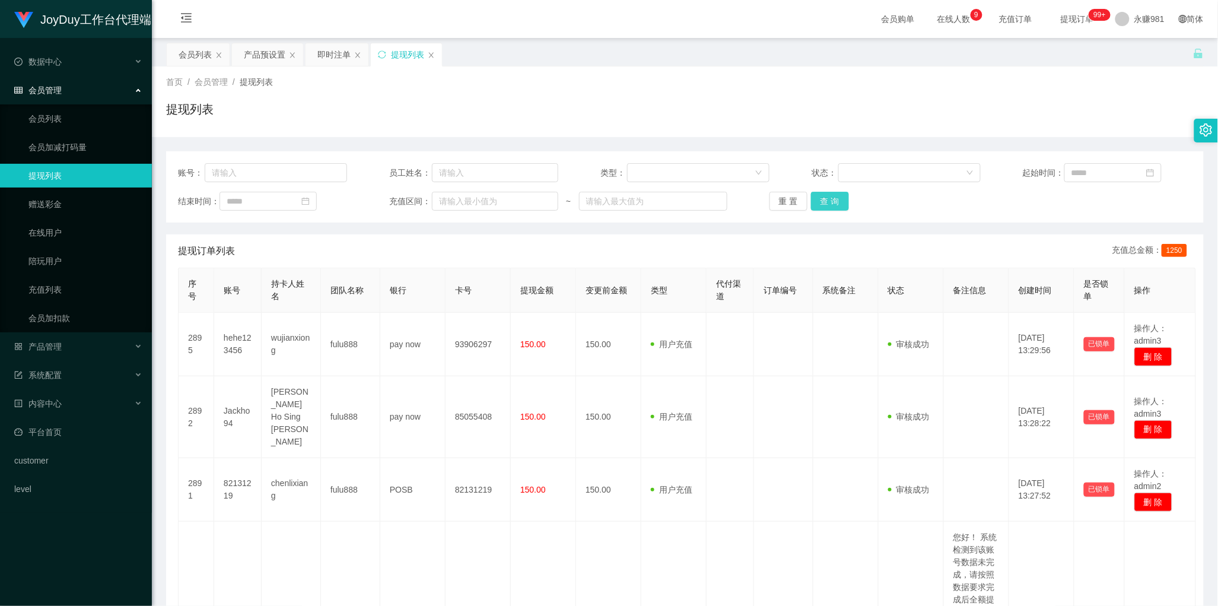
click at [828, 200] on button "查 询" at bounding box center [830, 201] width 38 height 19
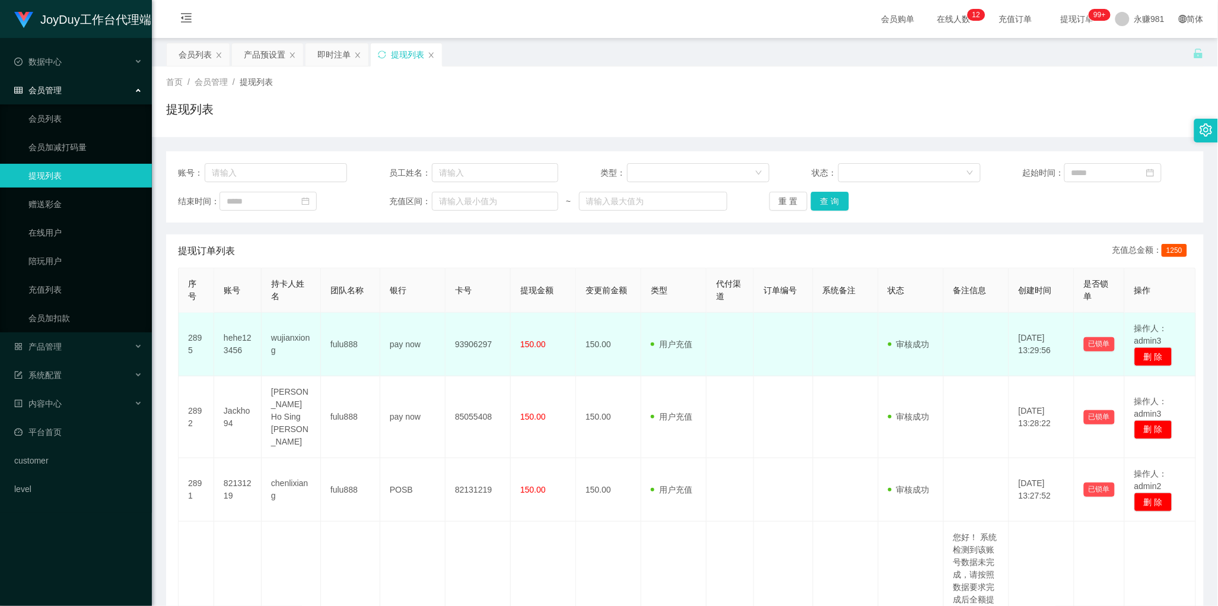
click at [538, 325] on td "150.00" at bounding box center [543, 344] width 65 height 63
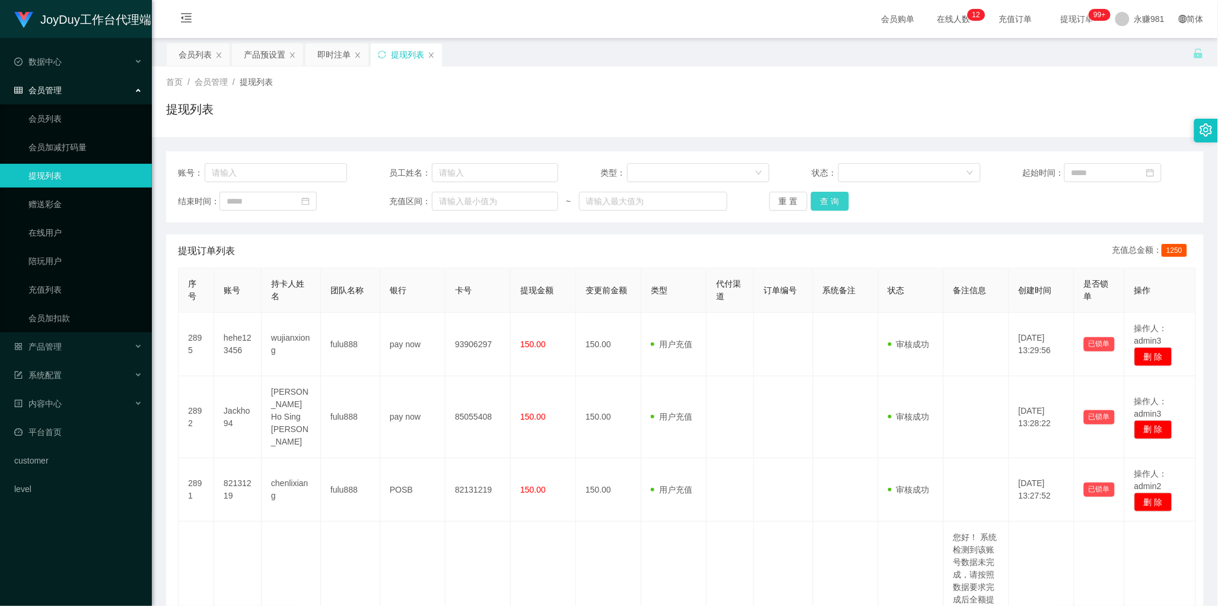
click at [837, 199] on button "查 询" at bounding box center [830, 201] width 38 height 19
click at [182, 47] on div "会员列表" at bounding box center [195, 54] width 33 height 23
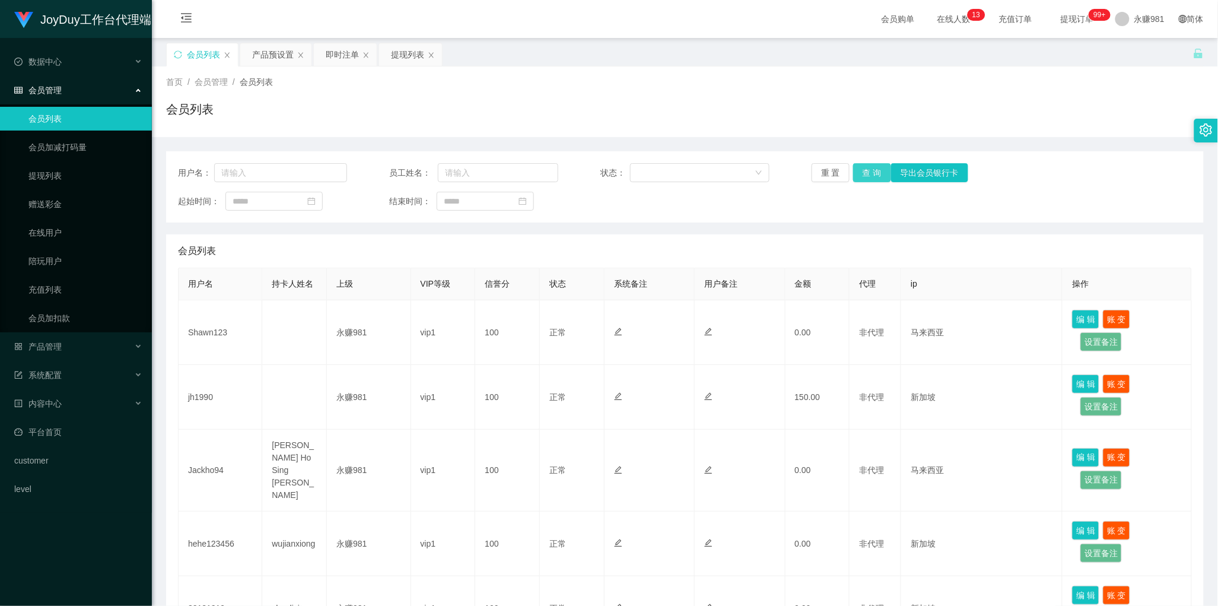
click at [862, 173] on button "查 询" at bounding box center [872, 172] width 38 height 19
click at [710, 209] on div "起始时间： 结束时间：" at bounding box center [685, 201] width 1014 height 19
click at [861, 176] on button "查 询" at bounding box center [872, 172] width 38 height 19
click at [259, 57] on div "产品预设置" at bounding box center [273, 54] width 42 height 23
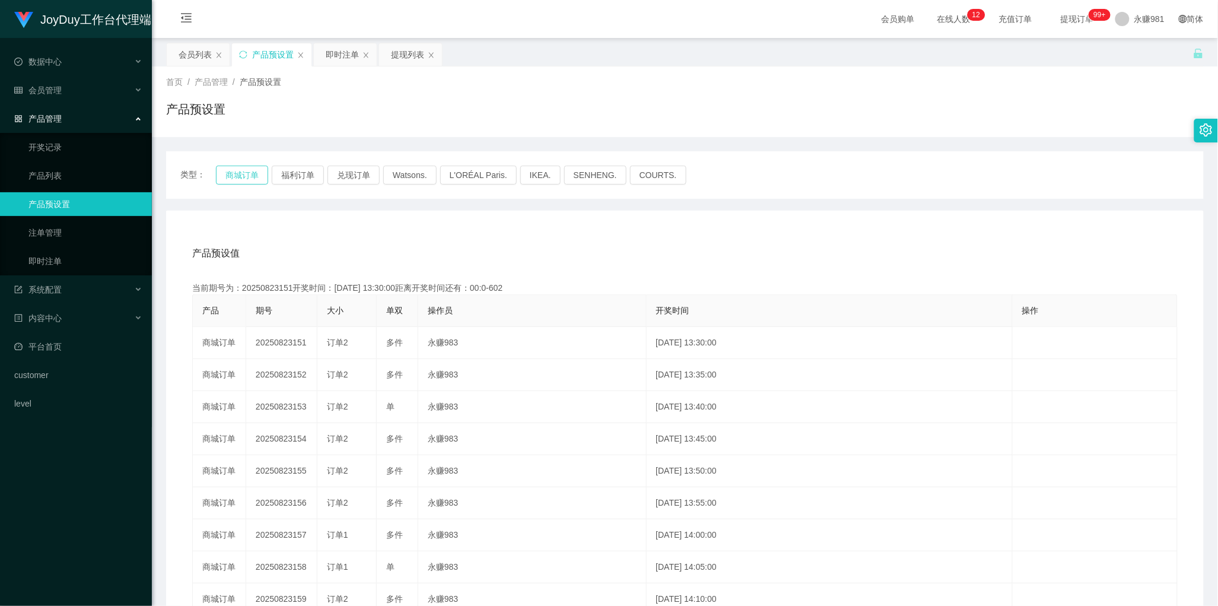
click at [232, 179] on button "商城订单" at bounding box center [242, 175] width 52 height 19
click at [190, 53] on div "会员列表" at bounding box center [195, 54] width 33 height 23
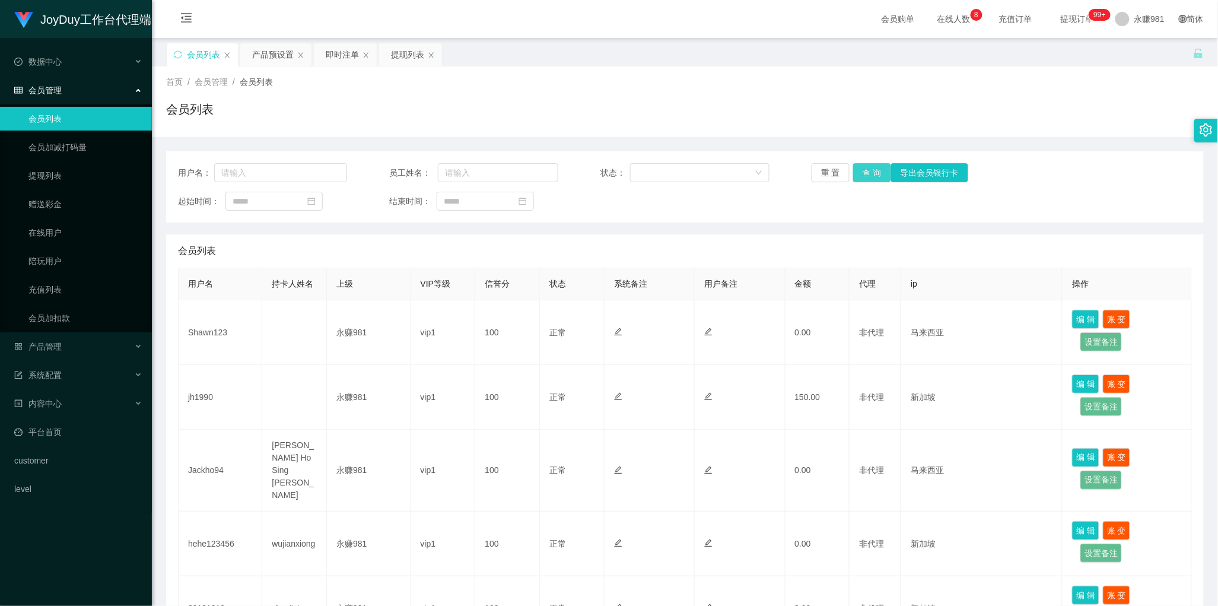
click at [856, 173] on button "查 询" at bounding box center [872, 172] width 38 height 19
click at [495, 279] on span "信誉分" at bounding box center [497, 283] width 25 height 9
click at [399, 58] on div "提现列表" at bounding box center [407, 54] width 33 height 23
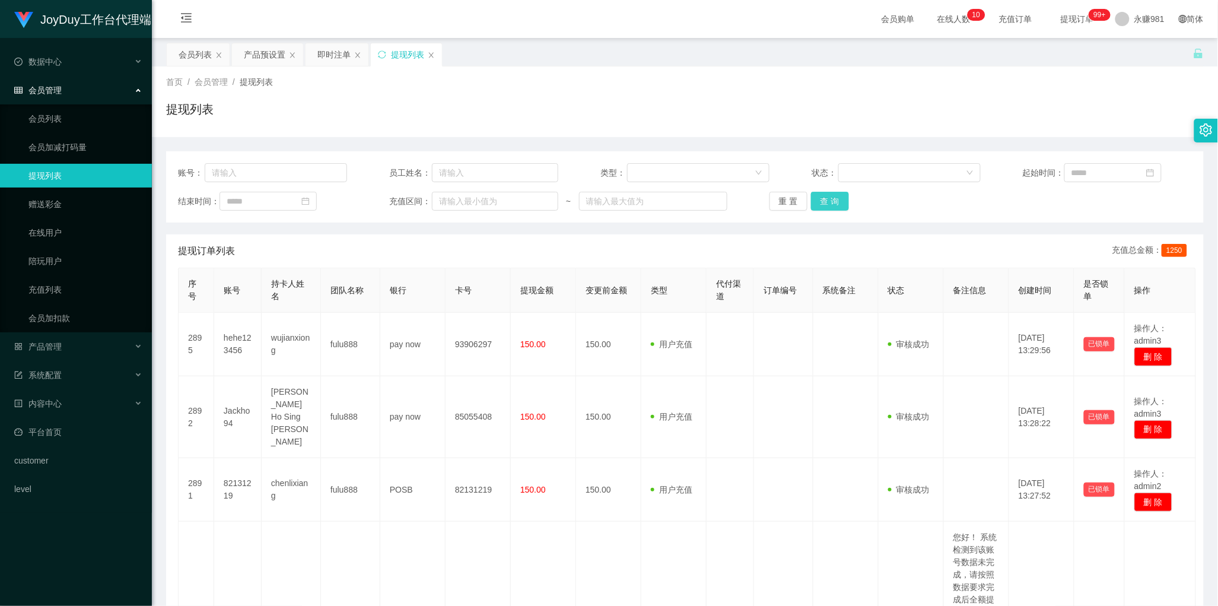
click at [832, 205] on button "查 询" at bounding box center [830, 201] width 38 height 19
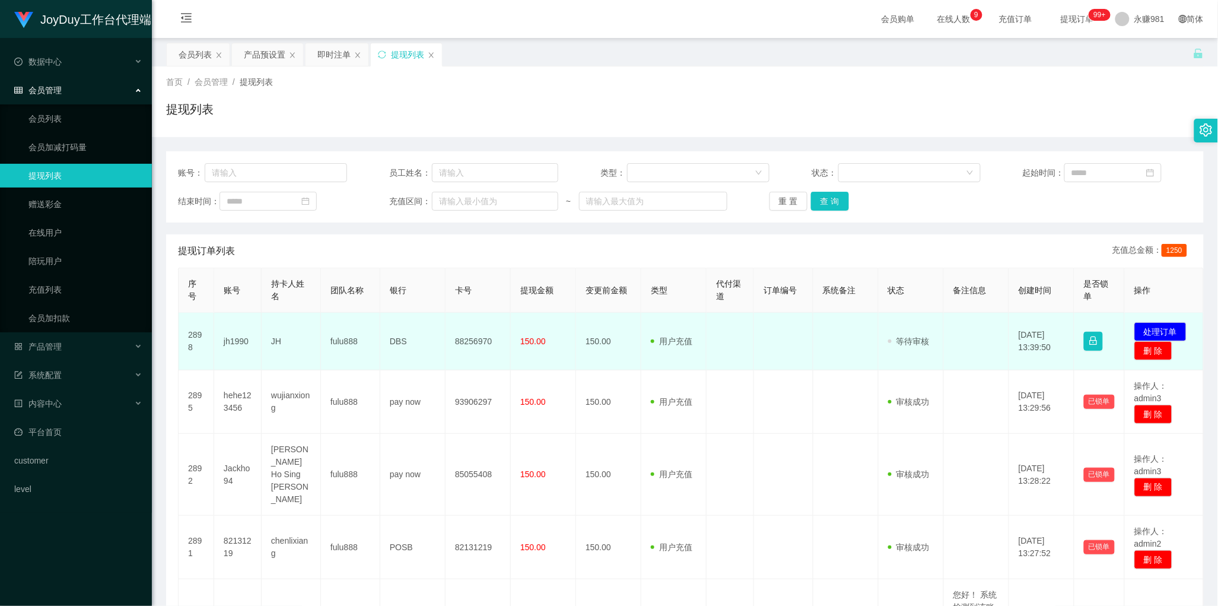
click at [239, 338] on td "jh1990" at bounding box center [237, 342] width 47 height 58
copy td "jh1990"
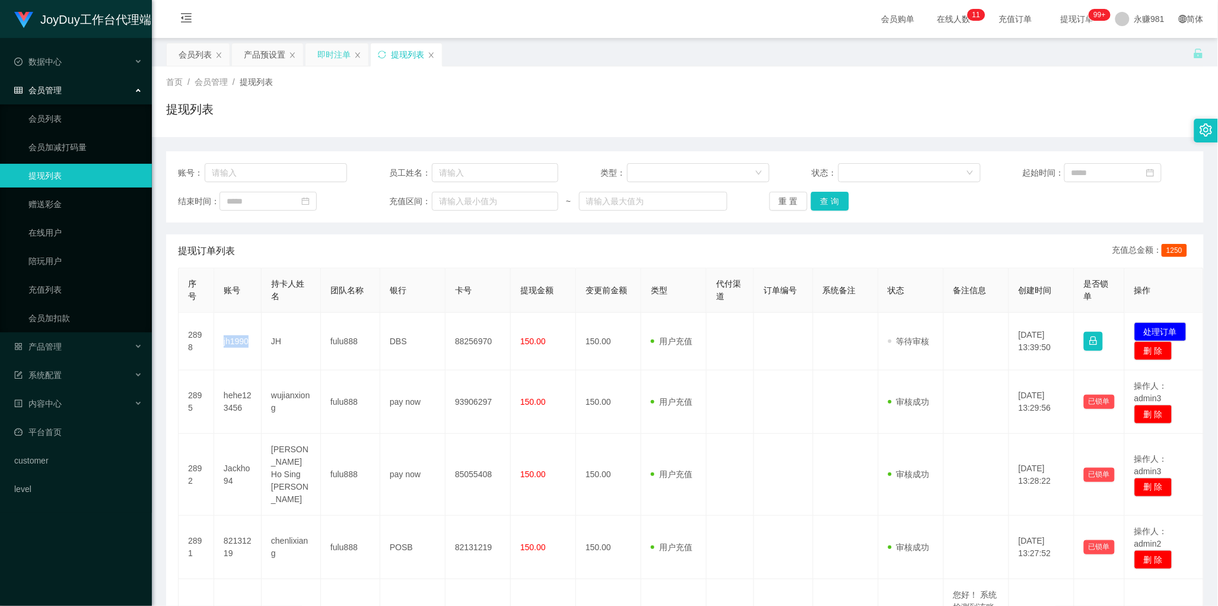
click at [319, 55] on div "即时注单" at bounding box center [333, 54] width 33 height 23
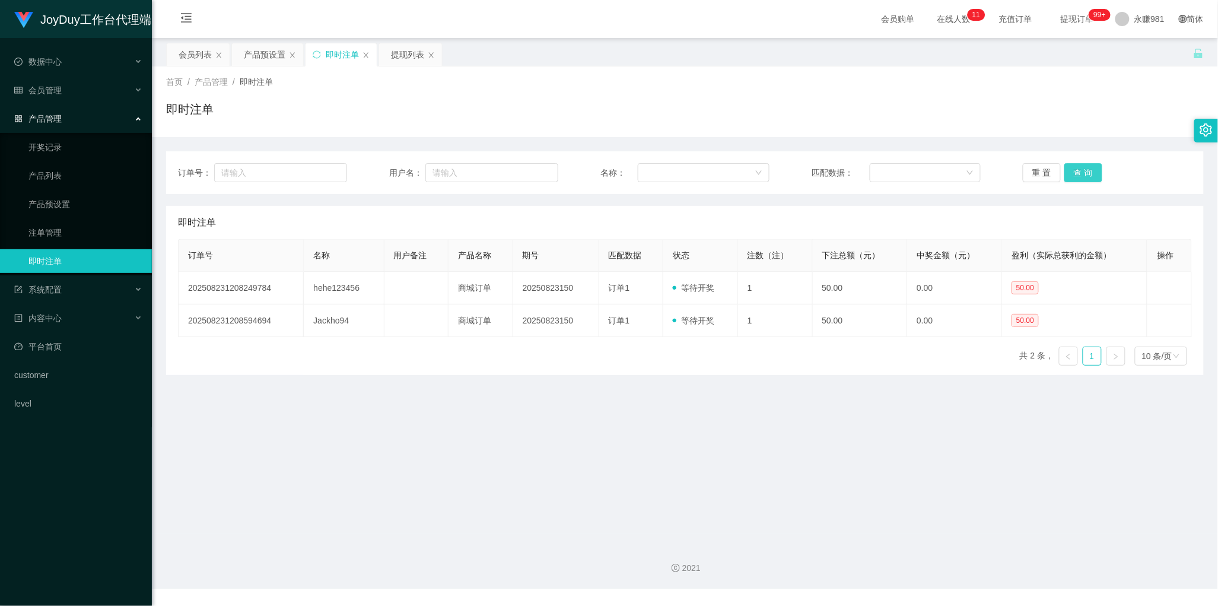
click at [1089, 173] on button "查 询" at bounding box center [1083, 172] width 38 height 19
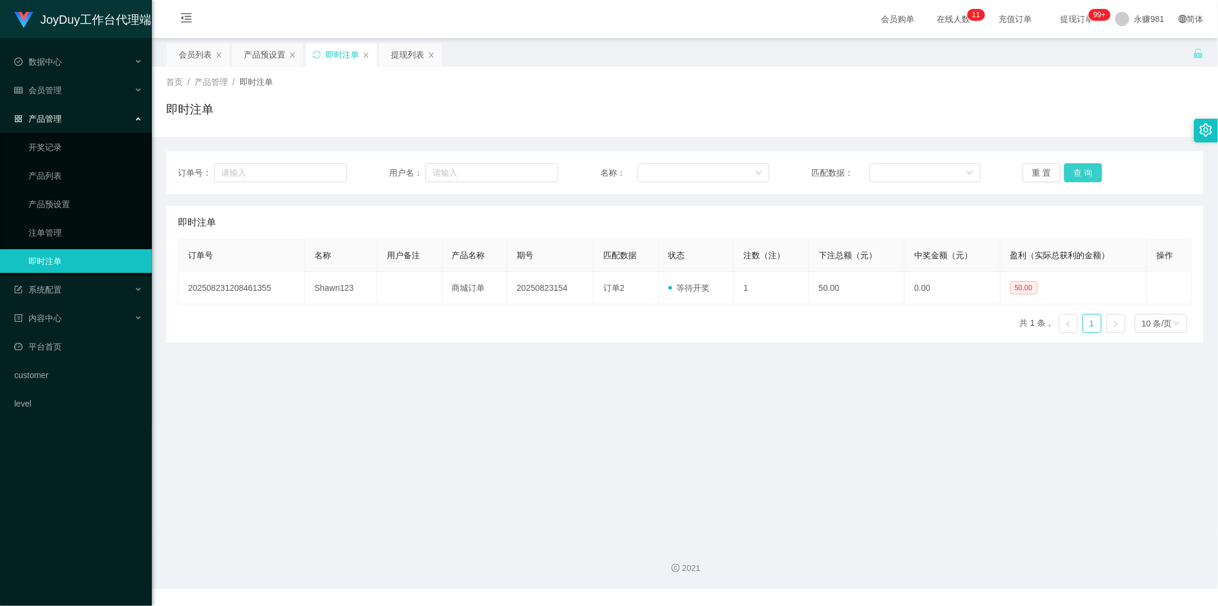
click at [1089, 173] on button "查 询" at bounding box center [1083, 172] width 38 height 19
click at [414, 53] on div "提现列表" at bounding box center [407, 54] width 33 height 23
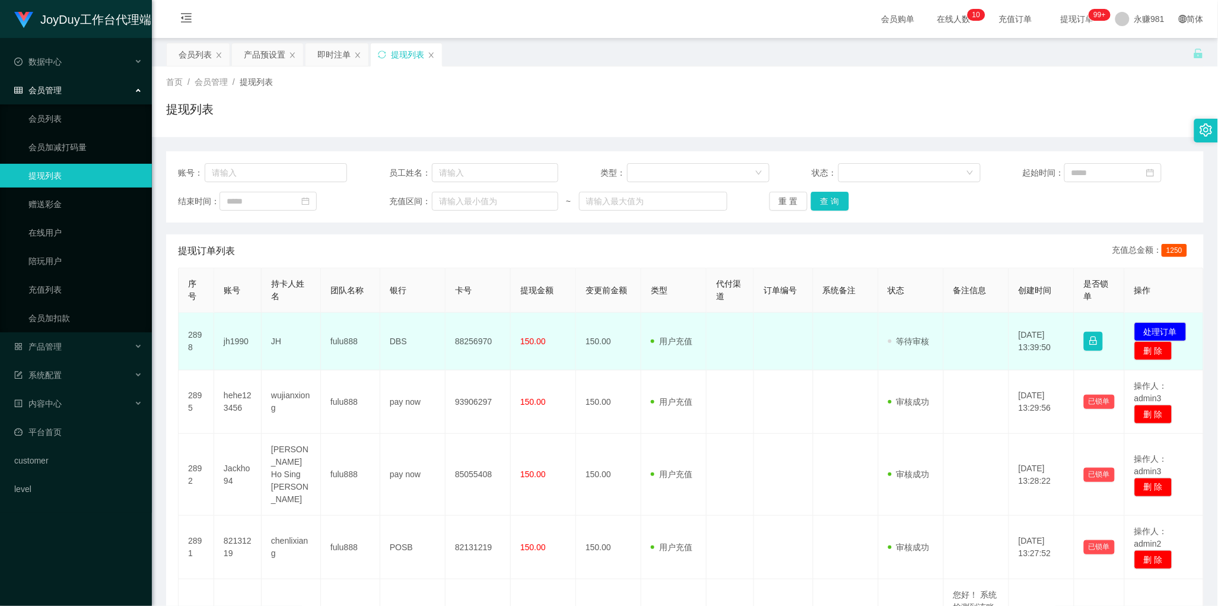
click at [602, 363] on td "150.00" at bounding box center [608, 342] width 65 height 58
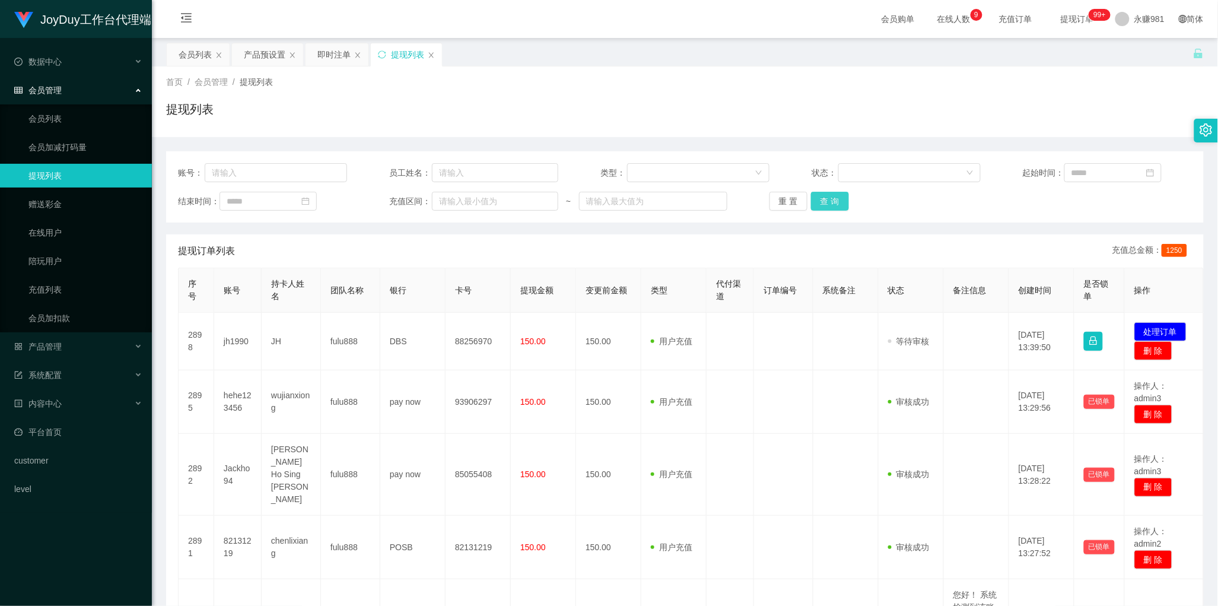
click at [828, 199] on button "查 询" at bounding box center [830, 201] width 38 height 19
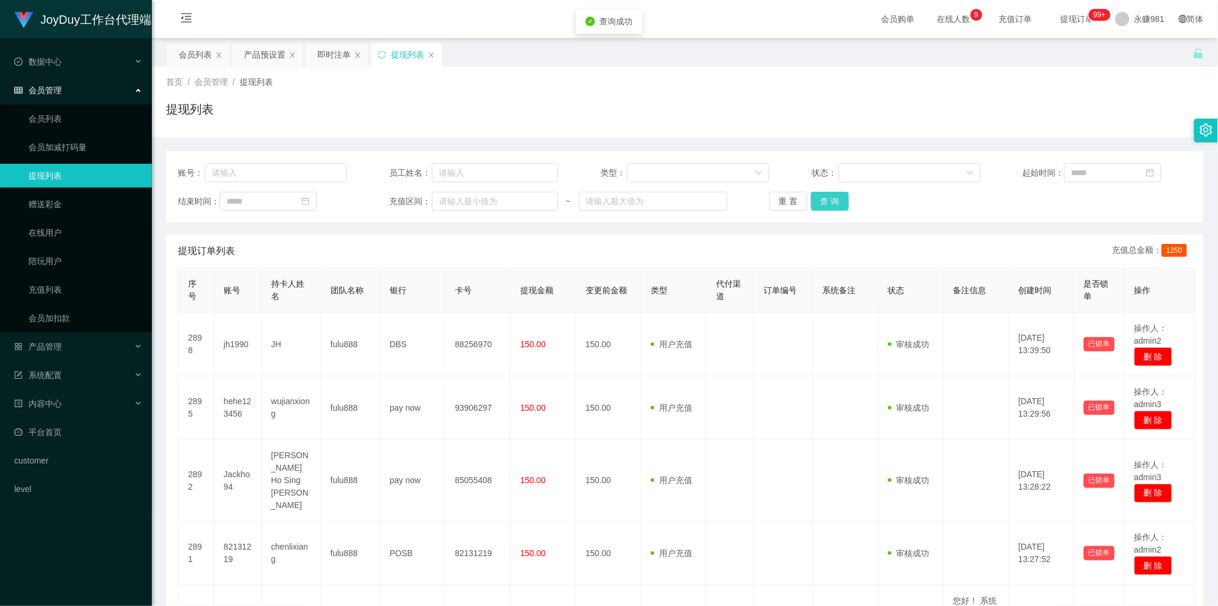
click at [828, 199] on button "查 询" at bounding box center [830, 201] width 38 height 19
click at [336, 60] on div "即时注单" at bounding box center [333, 54] width 33 height 23
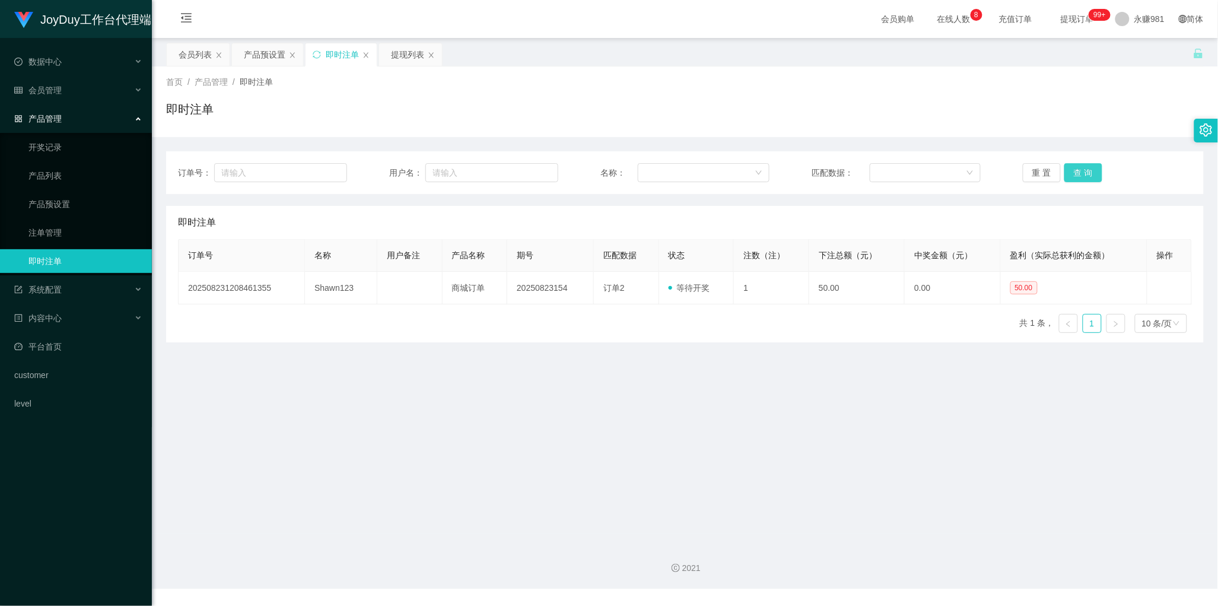
click at [1079, 177] on button "查 询" at bounding box center [1083, 172] width 38 height 19
click at [582, 352] on main "关闭左侧 关闭右侧 关闭其它 刷新页面 会员列表 产品预设置 即时注单 提现列表 首页 / 产品管理 / 即时注单 / 即时注单 订单号： 用户名： 名称： …" at bounding box center [685, 285] width 1066 height 495
click at [1083, 173] on button "查 询" at bounding box center [1083, 172] width 38 height 19
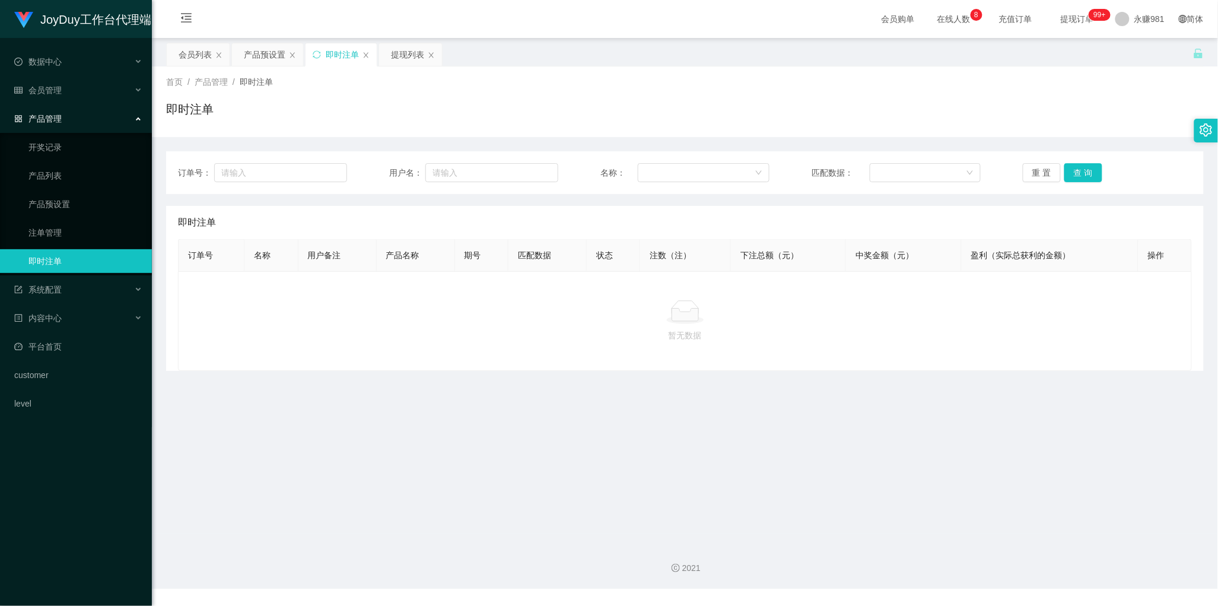
click at [643, 402] on main "关闭左侧 关闭右侧 关闭其它 刷新页面 会员列表 产品预设置 即时注单 提现列表 首页 / 产品管理 / 即时注单 / 即时注单 订单号： 用户名： 名称： …" at bounding box center [685, 285] width 1066 height 495
click at [256, 53] on div "产品预设置" at bounding box center [265, 54] width 42 height 23
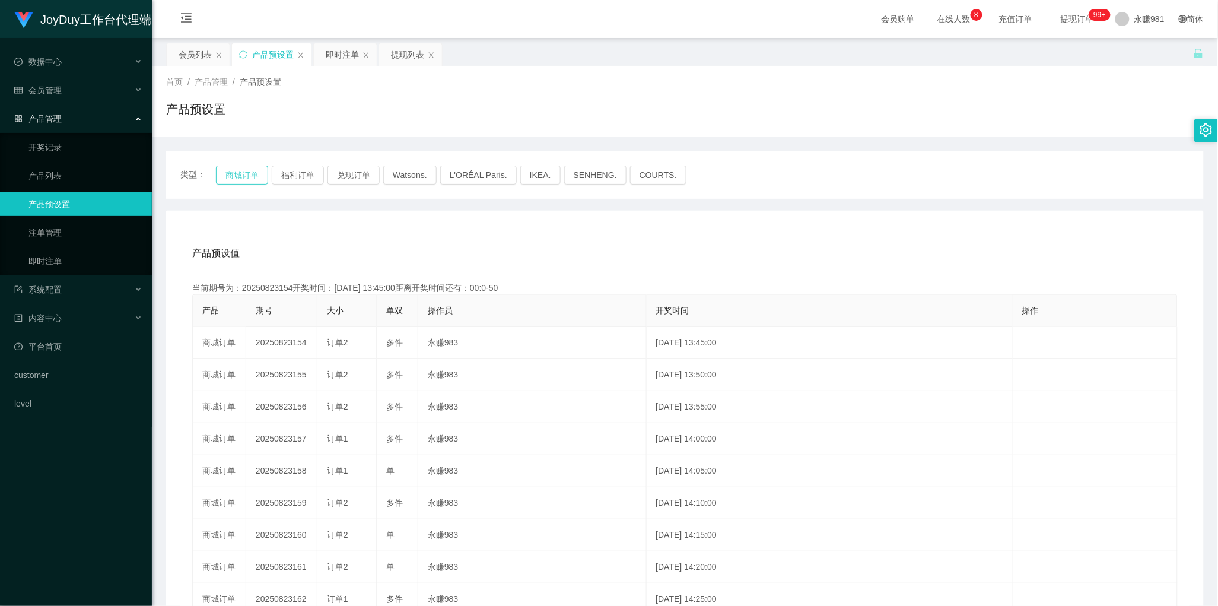
click at [247, 170] on button "商城订单" at bounding box center [242, 175] width 52 height 19
click at [627, 220] on div "产品预设值 添加期号 当前期号为：20250823155开奖时间：[DATE] 13:50:00距离开奖时间还有：02:28 产品 期号 大小 单双 操作员 …" at bounding box center [685, 455] width 1038 height 489
click at [230, 178] on button "商城订单" at bounding box center [242, 175] width 52 height 19
click at [239, 176] on button "商城订单" at bounding box center [242, 175] width 52 height 19
click at [411, 61] on div "提现列表" at bounding box center [407, 54] width 33 height 23
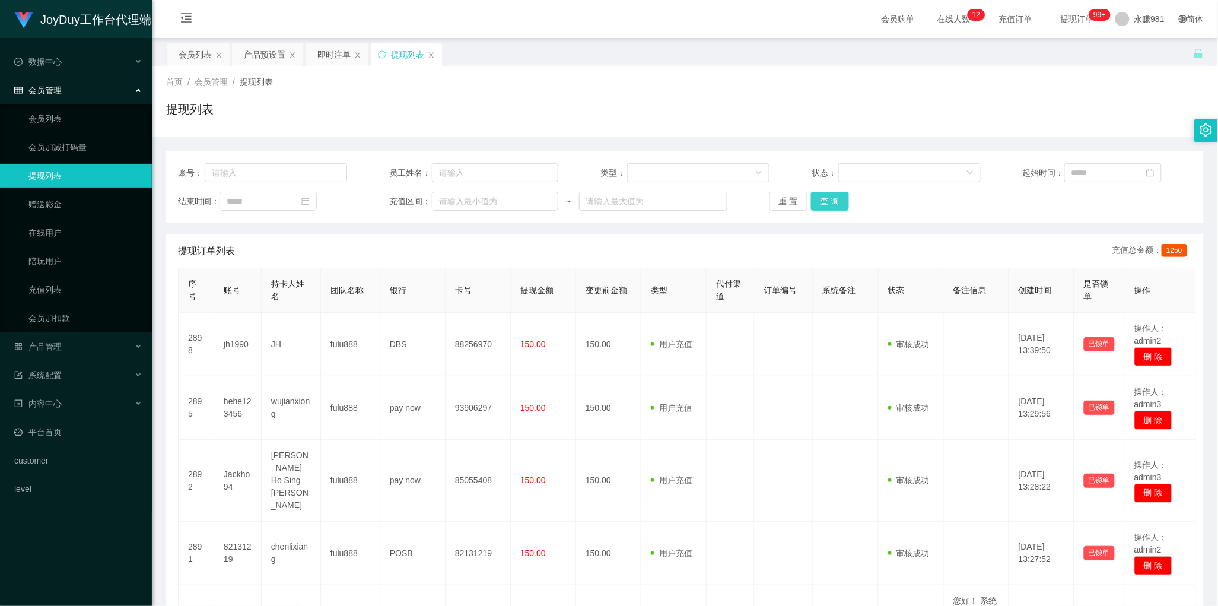
click at [822, 204] on button "查 询" at bounding box center [830, 201] width 38 height 19
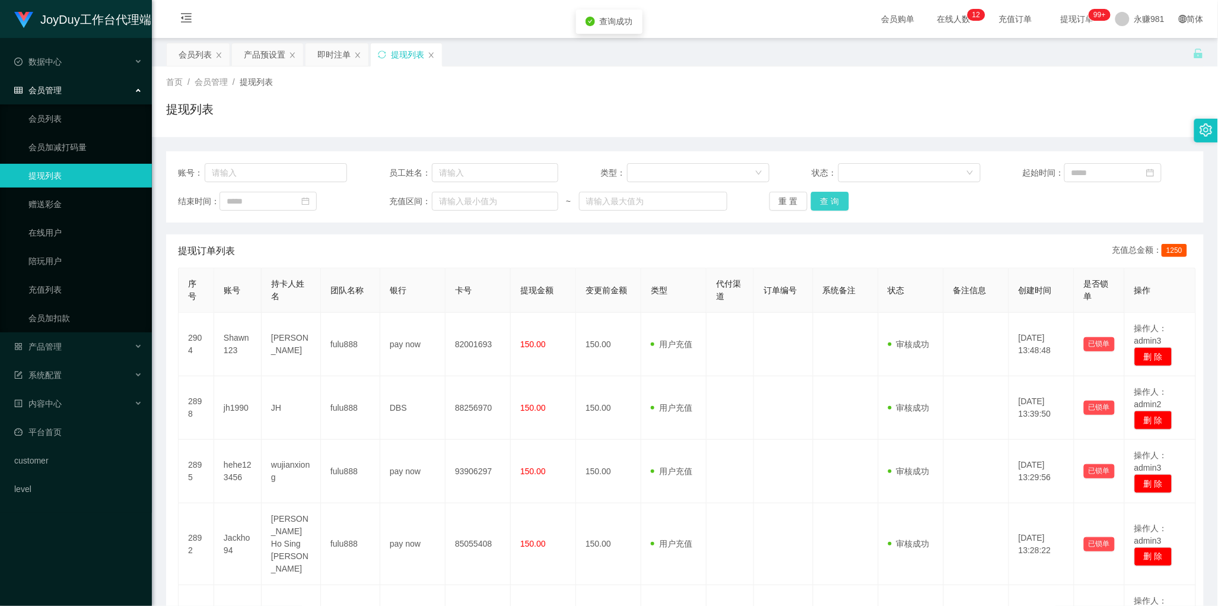
click at [822, 204] on button "查 询" at bounding box center [830, 201] width 38 height 19
click at [832, 199] on button "查 询" at bounding box center [830, 201] width 38 height 19
click at [832, 200] on button "查 询" at bounding box center [830, 201] width 38 height 19
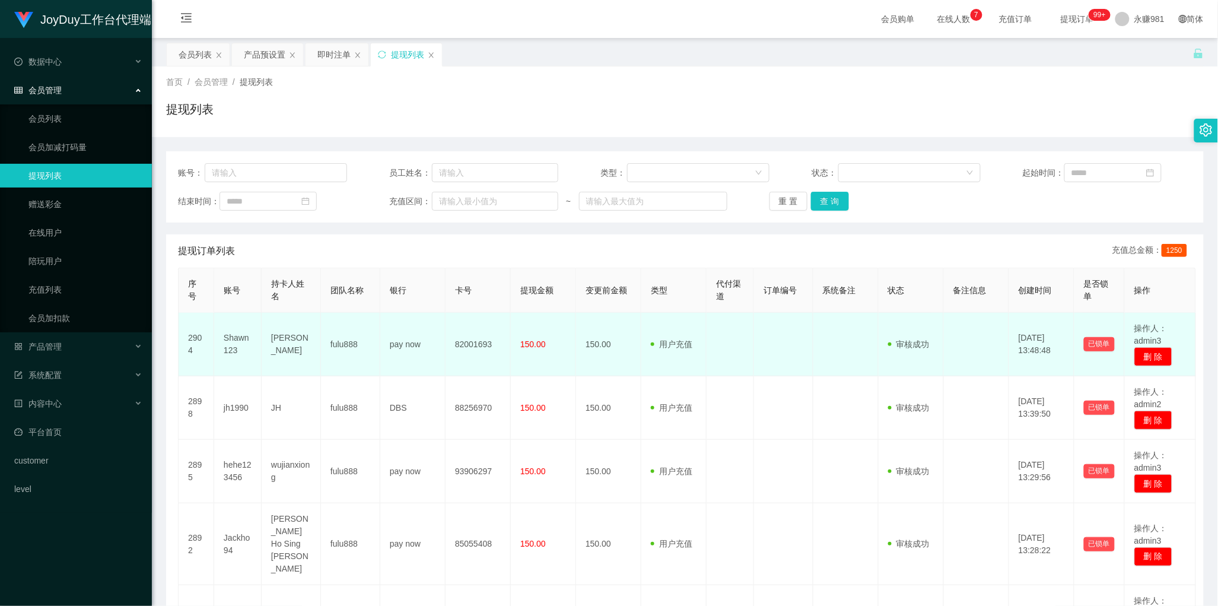
click at [549, 333] on td "150.00" at bounding box center [543, 344] width 65 height 63
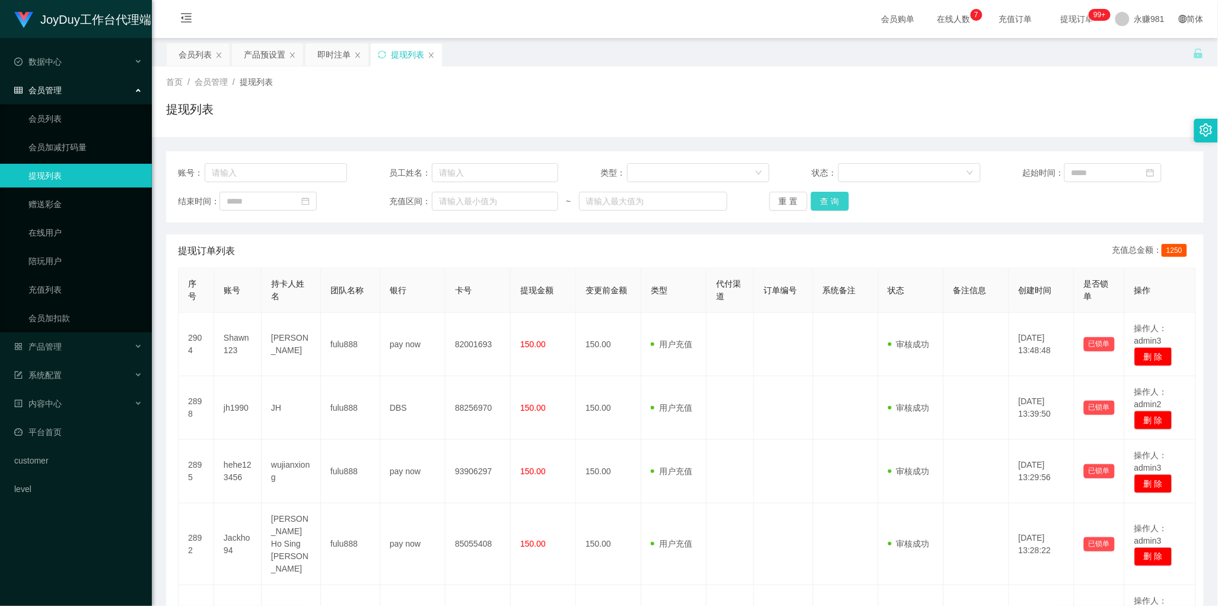
click at [811, 203] on button "查 询" at bounding box center [830, 201] width 38 height 19
click at [826, 203] on button "查 询" at bounding box center [830, 201] width 38 height 19
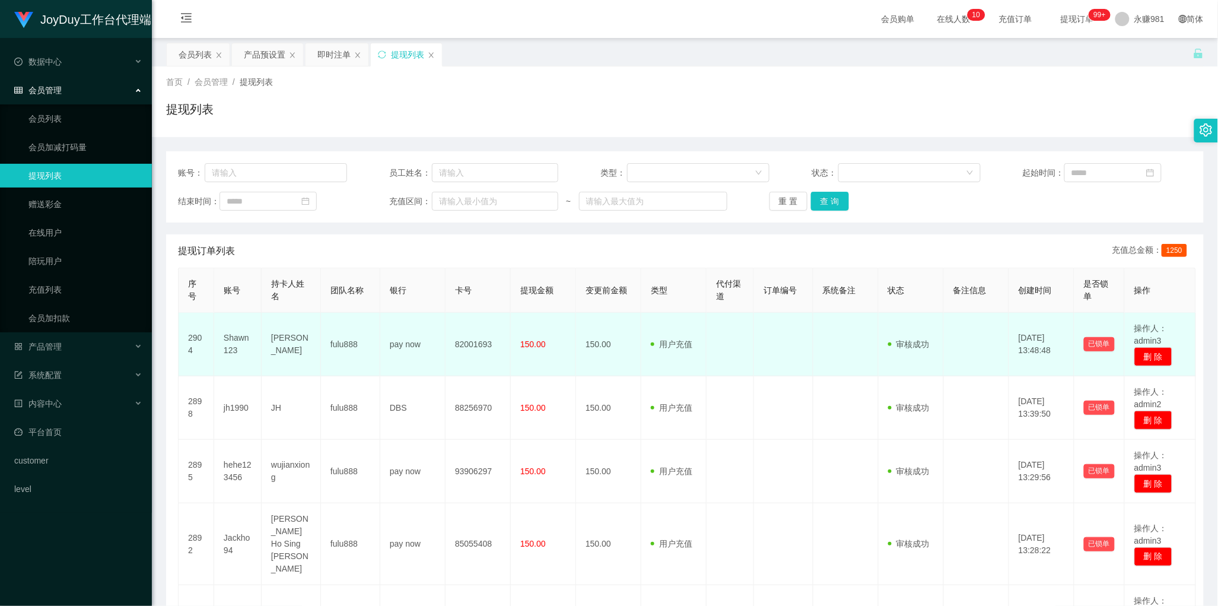
drag, startPoint x: 725, startPoint y: 368, endPoint x: 733, endPoint y: 366, distance: 8.6
click at [725, 368] on td at bounding box center [730, 344] width 47 height 63
